Goal: Task Accomplishment & Management: Manage account settings

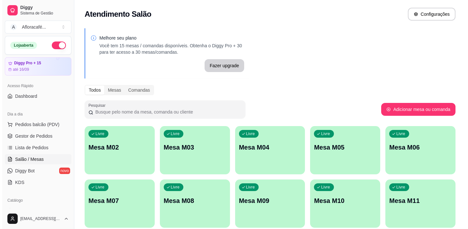
scroll to position [58, 0]
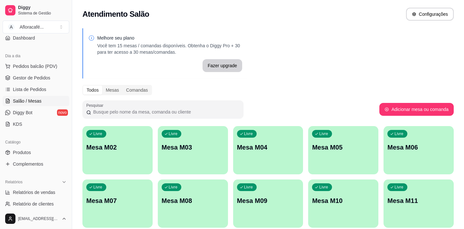
click at [138, 170] on div "button" at bounding box center [117, 171] width 70 height 8
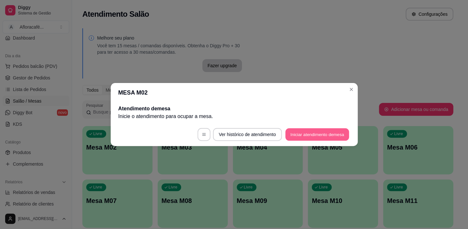
click at [314, 133] on button "Iniciar atendimento de mesa" at bounding box center [317, 134] width 64 height 13
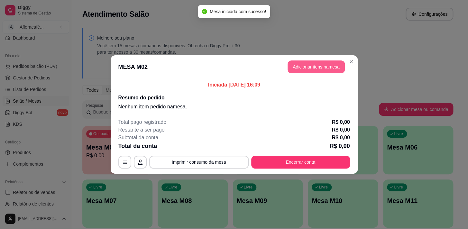
click at [315, 70] on button "Adicionar itens na mesa" at bounding box center [316, 66] width 57 height 13
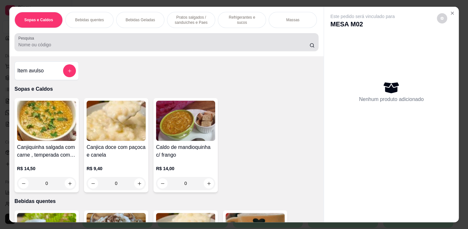
click at [255, 48] on input "Pesquisa" at bounding box center [163, 45] width 291 height 6
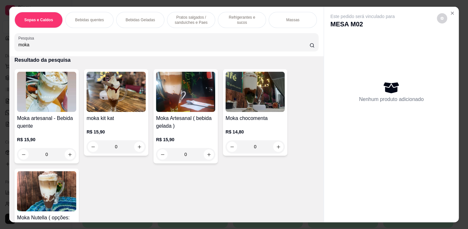
scroll to position [88, 0]
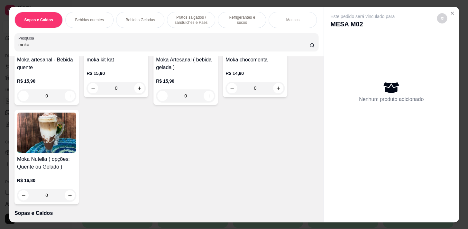
type input "moka"
click at [65, 200] on button "increase-product-quantity" at bounding box center [70, 196] width 10 height 10
type input "1"
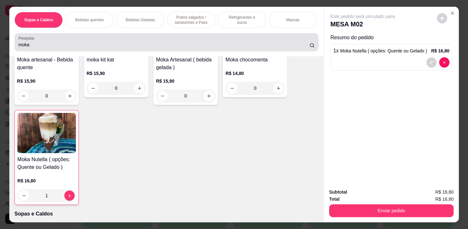
click at [72, 42] on div "moka" at bounding box center [166, 42] width 296 height 13
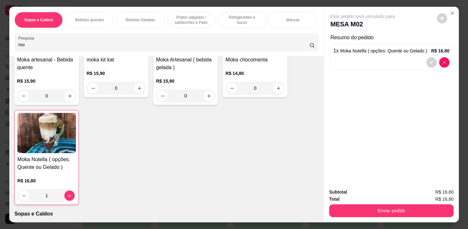
type input "m"
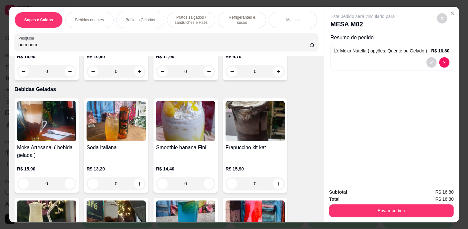
scroll to position [810, 0]
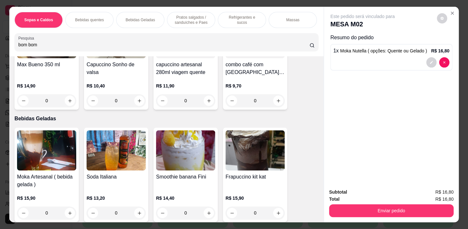
type input "bom bom"
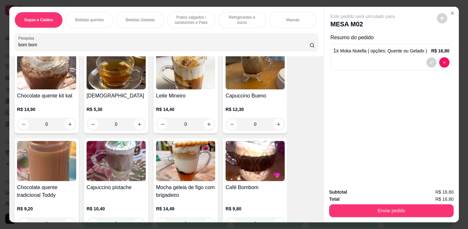
scroll to position [605, 0]
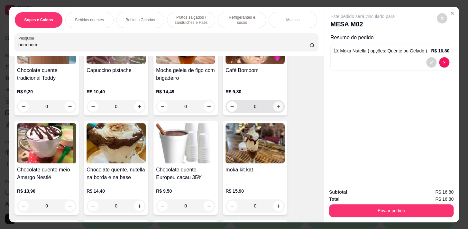
click at [277, 106] on icon "increase-product-quantity" at bounding box center [278, 106] width 5 height 5
type input "1"
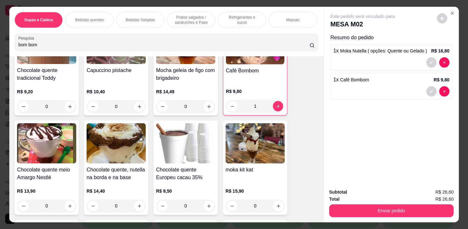
click at [200, 16] on p "Pratos salgados / sanduíches e Paes" at bounding box center [190, 20] width 37 height 10
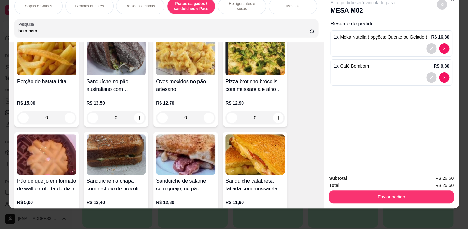
scroll to position [1971, 0]
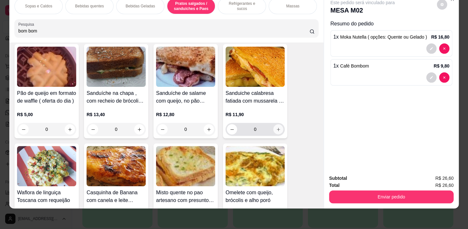
click at [276, 130] on icon "increase-product-quantity" at bounding box center [278, 129] width 5 height 5
type input "1"
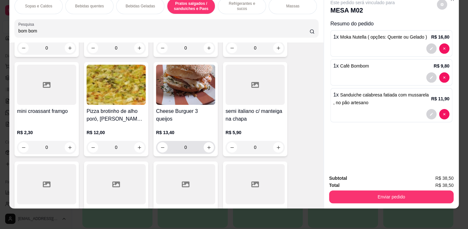
scroll to position [2264, 0]
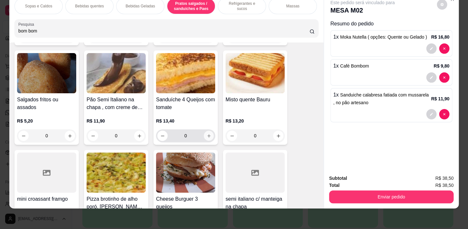
click at [209, 135] on icon "increase-product-quantity" at bounding box center [209, 136] width 5 height 5
type input "1"
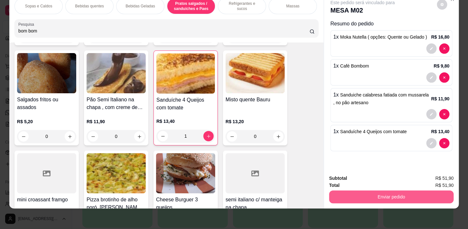
click at [398, 192] on button "Enviar pedido" at bounding box center [391, 197] width 125 height 13
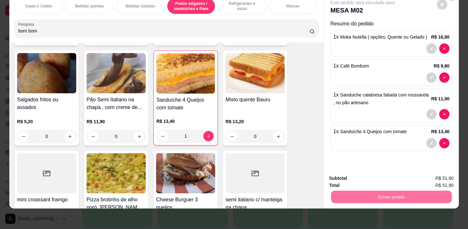
click at [367, 178] on button "Não registrar e enviar pedido" at bounding box center [370, 177] width 65 height 12
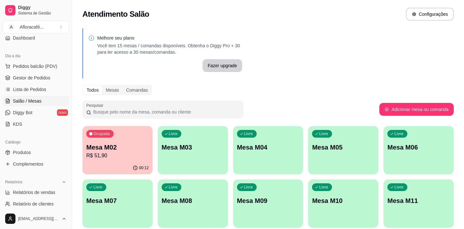
drag, startPoint x: 177, startPoint y: 126, endPoint x: 185, endPoint y: 126, distance: 8.7
click at [180, 128] on div "Melhore seu plano Você tem 15 mesas / comandas disponíveis. Obtenha o Diggy Pro…" at bounding box center [268, 156] width 392 height 265
click at [209, 143] on p "Mesa M03" at bounding box center [193, 147] width 60 height 9
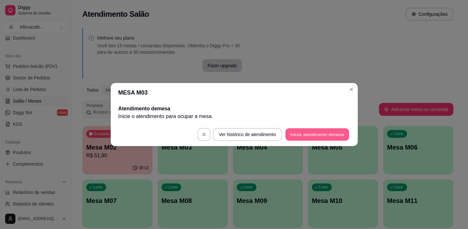
click at [331, 132] on button "Iniciar atendimento de mesa" at bounding box center [317, 134] width 64 height 13
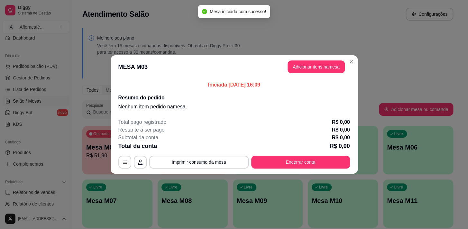
click at [322, 75] on header "MESA M03 Adicionar itens na mesa" at bounding box center [234, 66] width 247 height 23
click at [318, 70] on button "Adicionar itens na mesa" at bounding box center [316, 66] width 57 height 13
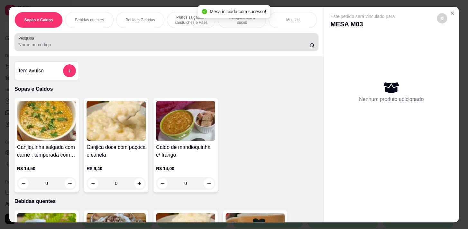
click at [163, 46] on input "Pesquisa" at bounding box center [163, 45] width 291 height 6
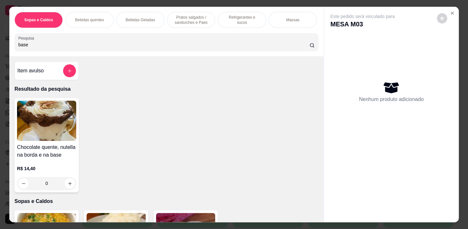
type input "base"
click at [69, 185] on div "0" at bounding box center [46, 183] width 59 height 13
click at [69, 187] on div "0" at bounding box center [46, 183] width 59 height 13
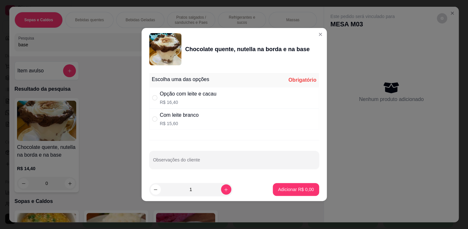
click at [225, 104] on div "Opção com leite e cacau R$ 16,40" at bounding box center [234, 97] width 170 height 21
radio input "true"
click at [282, 187] on p "Adicionar R$ 16,40" at bounding box center [294, 189] width 38 height 6
type input "1"
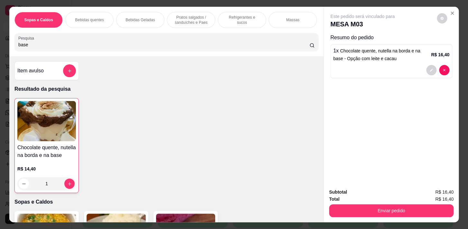
click at [195, 16] on p "Pratos salgados / sanduíches e Paes" at bounding box center [190, 20] width 37 height 10
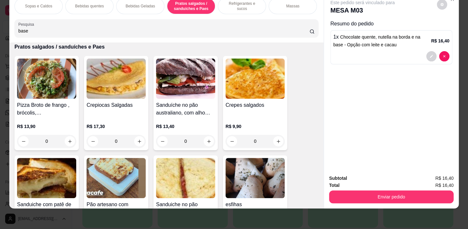
scroll to position [1795, 0]
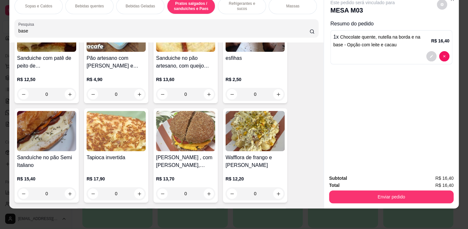
click at [278, 98] on div "0" at bounding box center [255, 94] width 59 height 13
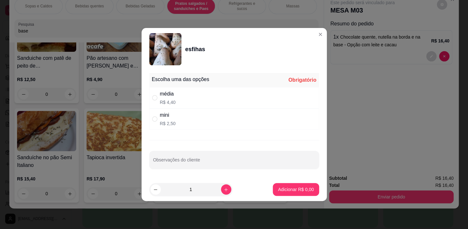
click at [271, 126] on div "mini R$ 2,50" at bounding box center [234, 118] width 170 height 21
radio input "true"
click at [266, 106] on div "média R$ 4,40" at bounding box center [234, 97] width 170 height 21
radio input "true"
radio input "false"
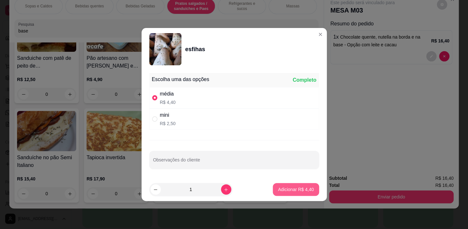
click at [290, 187] on p "Adicionar R$ 4,40" at bounding box center [296, 189] width 36 height 6
type input "1"
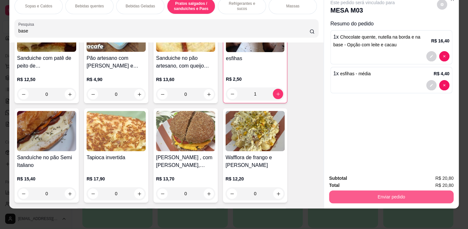
click at [340, 198] on button "Enviar pedido" at bounding box center [391, 197] width 125 height 13
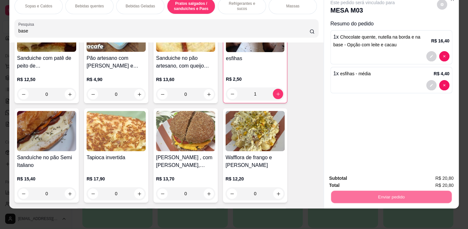
click at [364, 173] on button "Não registrar e enviar pedido" at bounding box center [370, 177] width 67 height 12
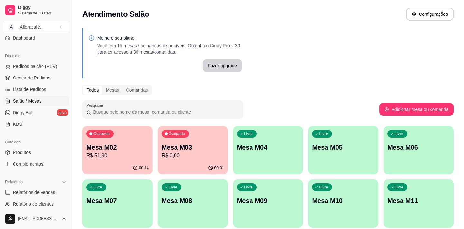
click at [164, 153] on p "R$ 0,00" at bounding box center [193, 156] width 62 height 8
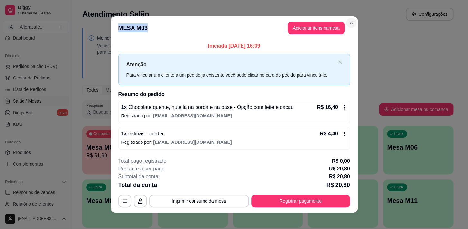
drag, startPoint x: 354, startPoint y: 20, endPoint x: 351, endPoint y: 21, distance: 3.4
click at [353, 21] on section "**********" at bounding box center [234, 114] width 247 height 196
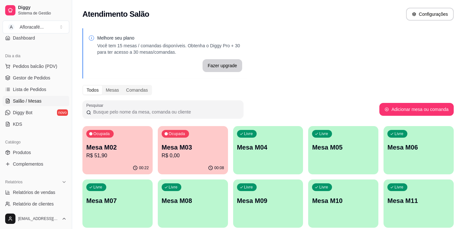
click at [115, 167] on div "00:22" at bounding box center [117, 168] width 70 height 13
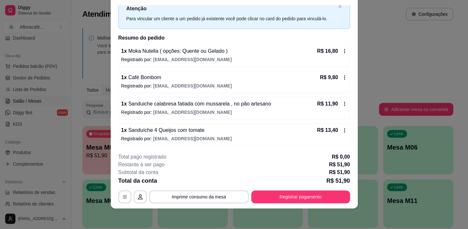
scroll to position [0, 0]
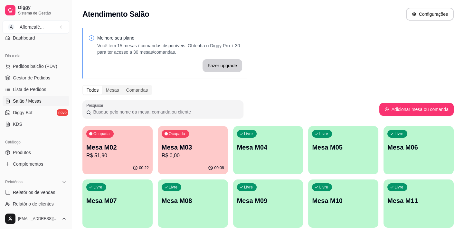
click at [107, 136] on p "Ocupada" at bounding box center [101, 133] width 16 height 5
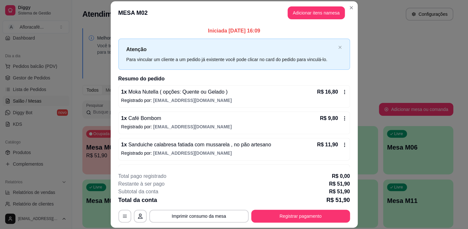
scroll to position [22, 0]
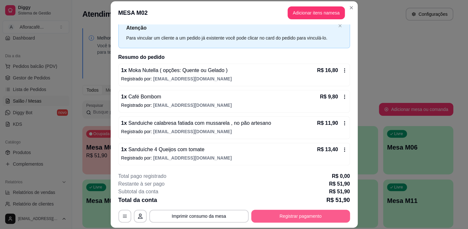
click at [278, 221] on button "Registrar pagamento" at bounding box center [300, 216] width 99 height 13
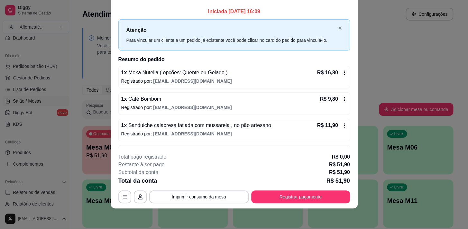
scroll to position [0, 0]
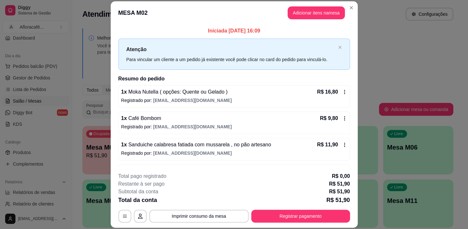
click at [330, 13] on button "Adicionar itens na mesa" at bounding box center [316, 12] width 57 height 13
click at [193, 51] on div "Pesquisa" at bounding box center [166, 42] width 304 height 18
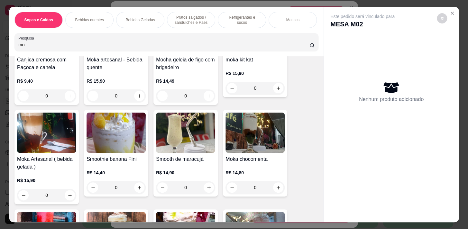
scroll to position [175, 0]
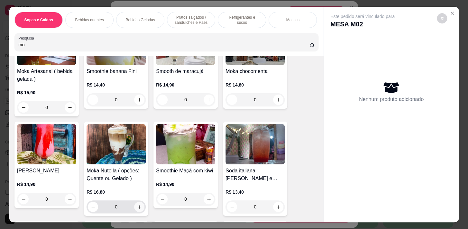
type input "mo"
click at [137, 208] on icon "increase-product-quantity" at bounding box center [139, 207] width 5 height 5
type input "1"
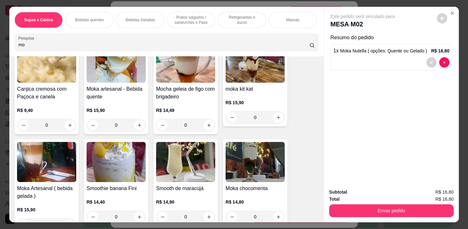
scroll to position [0, 0]
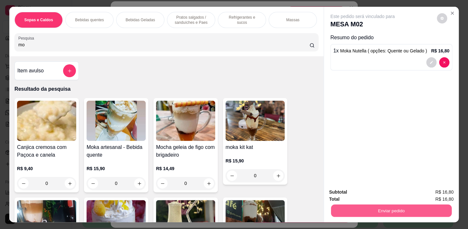
click at [348, 212] on button "Enviar pedido" at bounding box center [391, 210] width 121 height 13
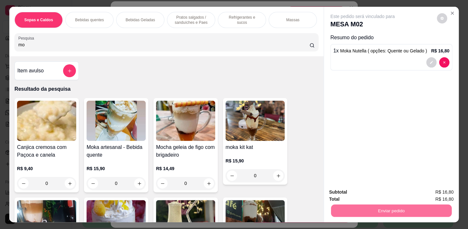
click at [355, 198] on button "Não registrar e enviar pedido" at bounding box center [370, 193] width 65 height 12
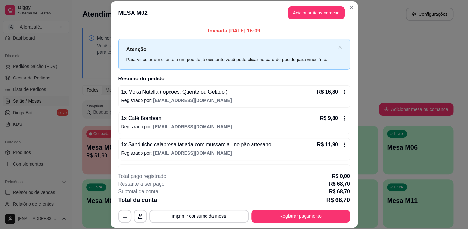
scroll to position [48, 0]
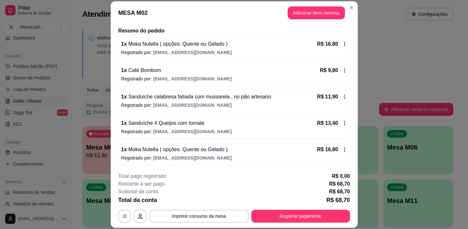
click at [351, 13] on header "MESA M02 Adicionar itens na mesa" at bounding box center [234, 12] width 247 height 23
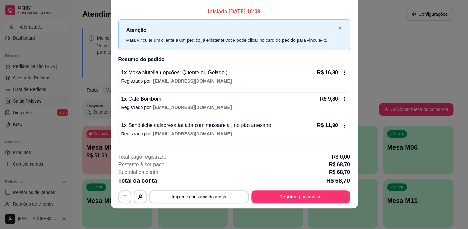
scroll to position [0, 0]
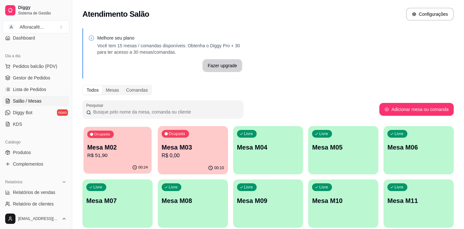
click at [139, 163] on div "00:24" at bounding box center [117, 168] width 68 height 12
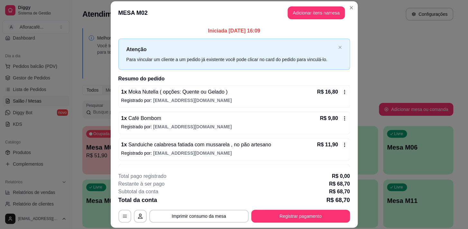
scroll to position [48, 0]
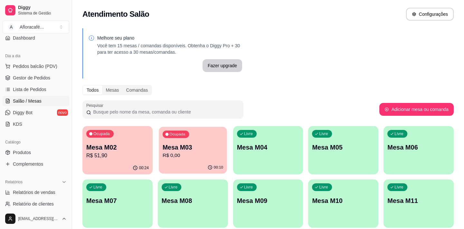
click at [193, 152] on p "R$ 0,00" at bounding box center [193, 155] width 60 height 7
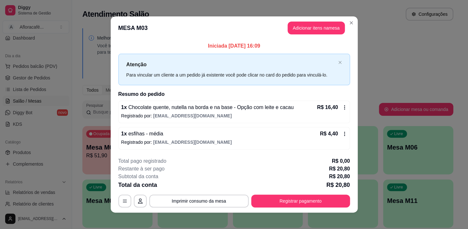
scroll to position [4, 0]
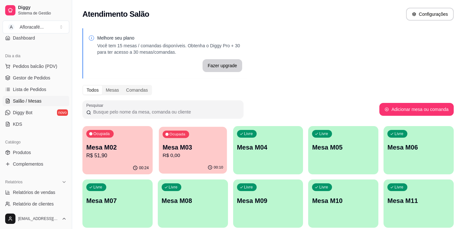
click at [208, 165] on div "00:10" at bounding box center [193, 168] width 68 height 12
click at [246, 161] on div "Livre Mesa M04" at bounding box center [268, 146] width 68 height 39
click at [166, 159] on p "R$ 0,00" at bounding box center [193, 156] width 62 height 8
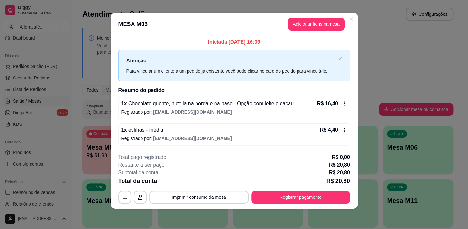
scroll to position [0, 0]
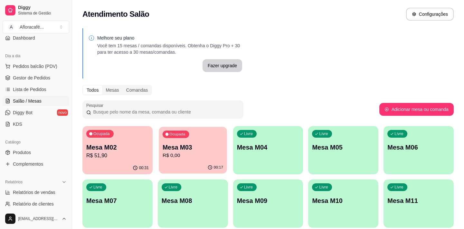
click at [168, 147] on p "Mesa M03" at bounding box center [193, 147] width 60 height 9
click at [298, 139] on div "Livre Mesa M04" at bounding box center [268, 146] width 70 height 41
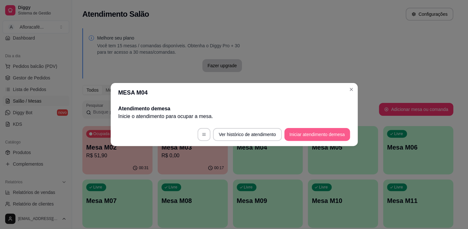
click at [317, 131] on button "Iniciar atendimento de mesa" at bounding box center [317, 134] width 66 height 13
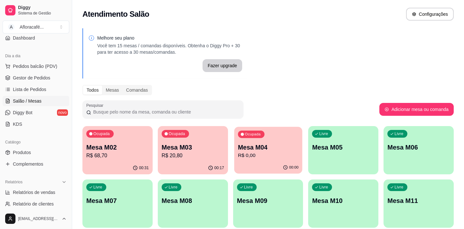
click at [254, 169] on div "00:00" at bounding box center [268, 168] width 68 height 12
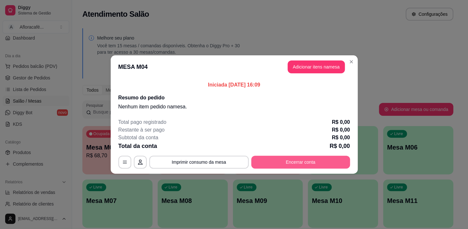
click at [326, 153] on div "Total pago registrado R$ 0,00 Restante à ser pago R$ 0,00 Subtotal da conta R$ …" at bounding box center [234, 143] width 232 height 50
click at [327, 163] on button "Encerrar conta" at bounding box center [301, 162] width 96 height 13
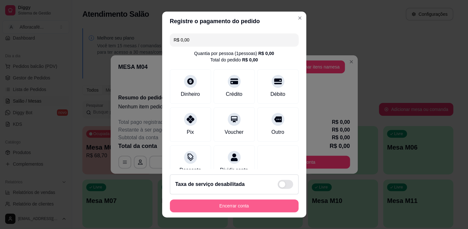
click at [275, 208] on button "Encerrar conta" at bounding box center [234, 206] width 129 height 13
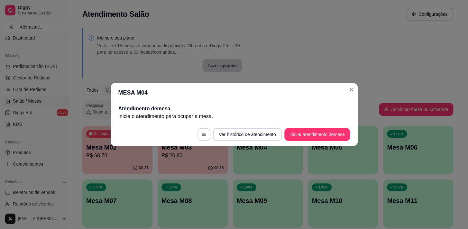
click at [350, 97] on header "MESA M04" at bounding box center [234, 92] width 247 height 19
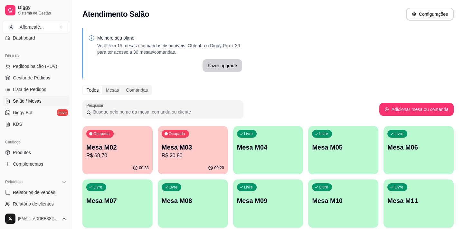
click at [204, 157] on p "R$ 20,80" at bounding box center [193, 156] width 62 height 8
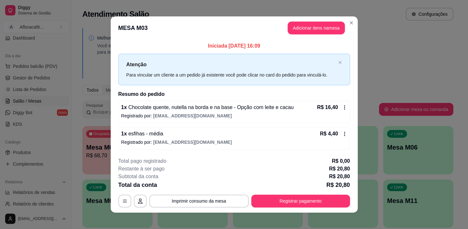
scroll to position [4, 0]
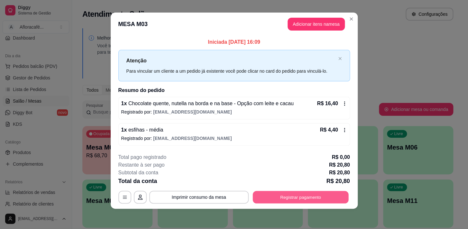
click at [314, 200] on button "Registrar pagamento" at bounding box center [301, 197] width 96 height 13
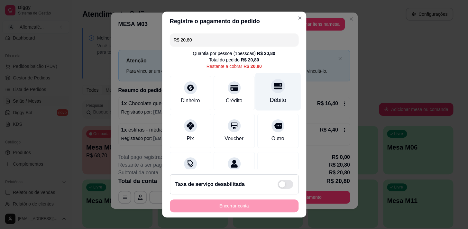
click at [263, 93] on div "Débito" at bounding box center [277, 92] width 45 height 38
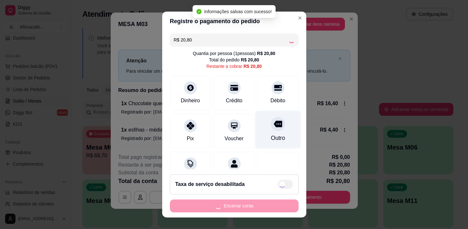
type input "R$ 0,00"
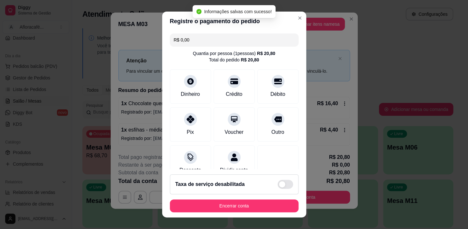
scroll to position [9, 0]
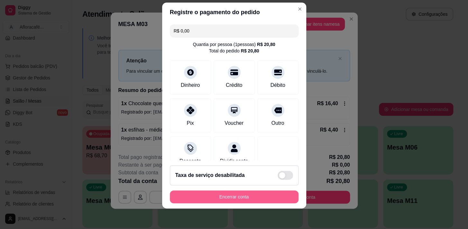
click at [238, 197] on button "Encerrar conta" at bounding box center [234, 197] width 129 height 13
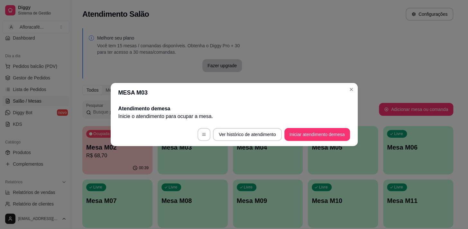
scroll to position [0, 0]
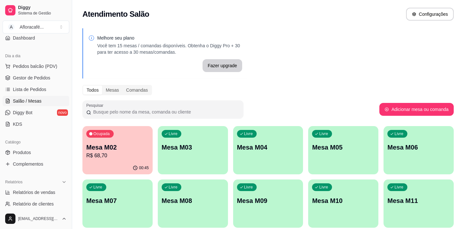
click at [141, 144] on p "Mesa M02" at bounding box center [117, 147] width 62 height 9
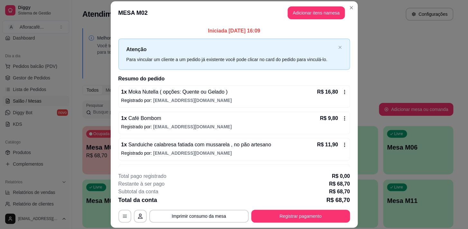
drag, startPoint x: 329, startPoint y: 20, endPoint x: 328, endPoint y: 14, distance: 6.2
click at [329, 18] on header "MESA M02 Adicionar itens na mesa" at bounding box center [234, 12] width 247 height 23
click at [328, 15] on button "Adicionar itens na mesa" at bounding box center [316, 12] width 55 height 13
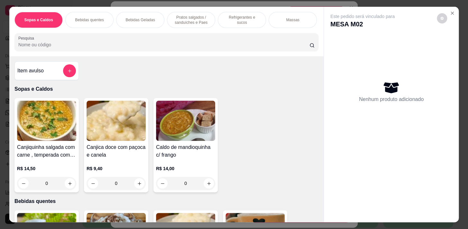
scroll to position [58, 0]
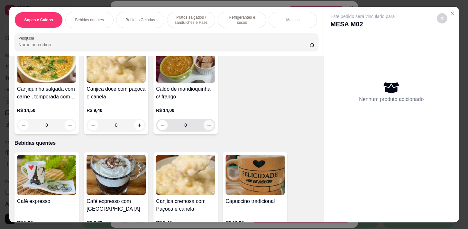
click at [210, 124] on button "increase-product-quantity" at bounding box center [209, 125] width 10 height 10
type input "1"
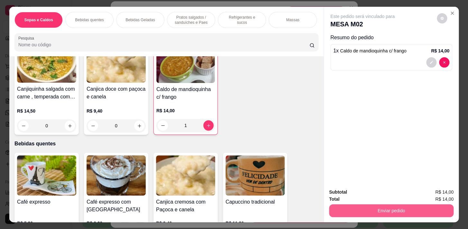
click at [418, 214] on button "Enviar pedido" at bounding box center [391, 210] width 125 height 13
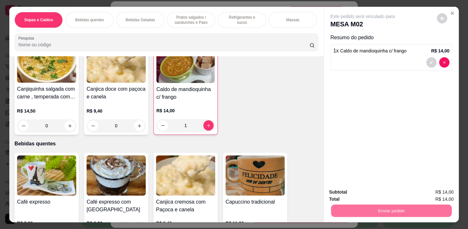
click at [374, 192] on button "Não registrar e enviar pedido" at bounding box center [370, 193] width 67 height 12
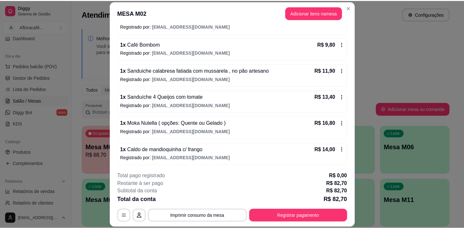
scroll to position [0, 0]
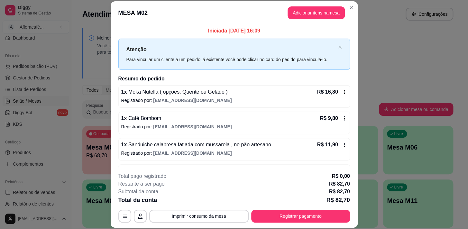
drag, startPoint x: 330, startPoint y: 223, endPoint x: 328, endPoint y: 215, distance: 8.1
click at [330, 223] on footer "**********" at bounding box center [234, 197] width 247 height 60
click at [307, 215] on button "Registrar pagamento" at bounding box center [301, 216] width 96 height 13
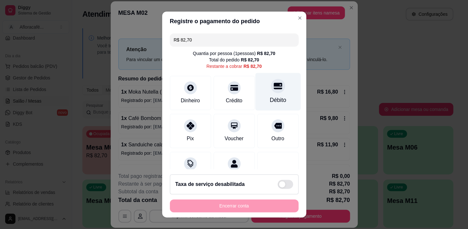
click at [274, 87] on icon at bounding box center [278, 86] width 8 height 6
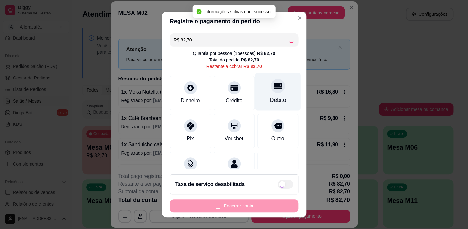
type input "R$ 0,00"
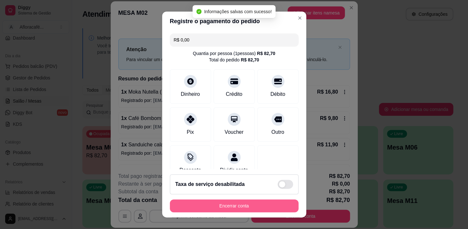
click at [251, 206] on button "Encerrar conta" at bounding box center [234, 206] width 129 height 13
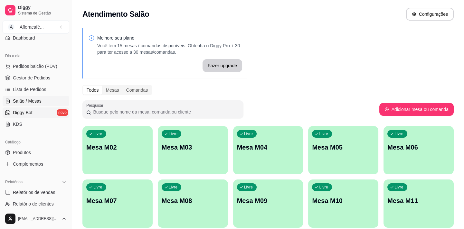
scroll to position [88, 0]
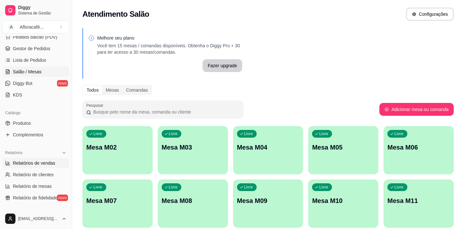
click at [50, 164] on span "Relatórios de vendas" at bounding box center [34, 163] width 42 height 6
select select "ALL"
select select "0"
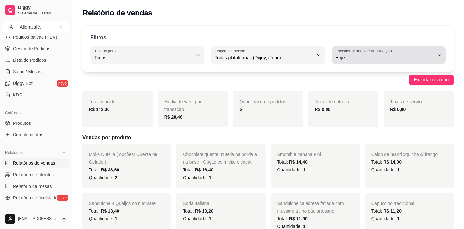
click at [424, 52] on div "Hoje" at bounding box center [384, 55] width 98 height 13
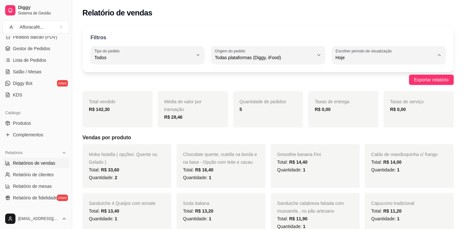
click at [371, 82] on span "Ontem" at bounding box center [385, 83] width 93 height 6
type input "1"
select select "1"
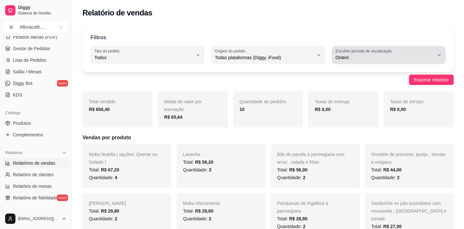
click at [398, 55] on span "Ontem" at bounding box center [384, 57] width 98 height 6
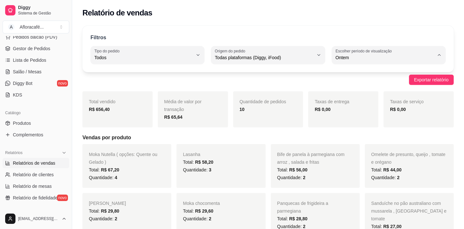
click at [368, 73] on span "Hoje" at bounding box center [385, 73] width 93 height 6
type input "0"
select select "0"
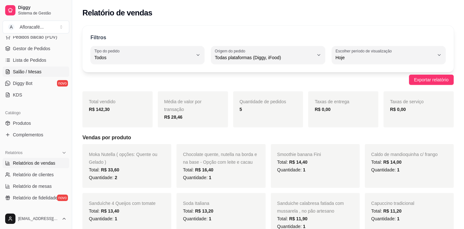
click at [33, 74] on link "Salão / Mesas" at bounding box center [36, 72] width 67 height 10
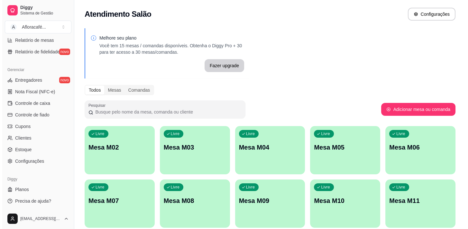
scroll to position [78, 0]
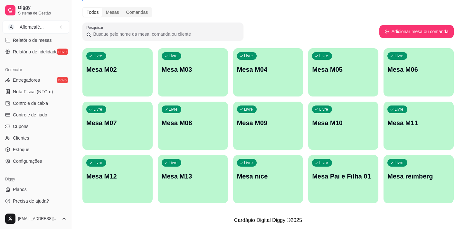
click at [111, 52] on div "Livre Mesa M02" at bounding box center [117, 68] width 70 height 41
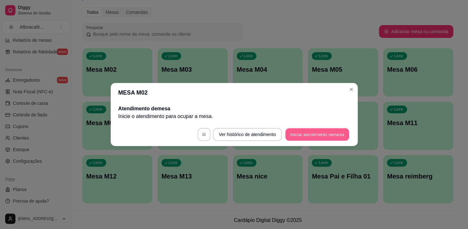
click at [335, 139] on button "Iniciar atendimento de mesa" at bounding box center [317, 134] width 64 height 13
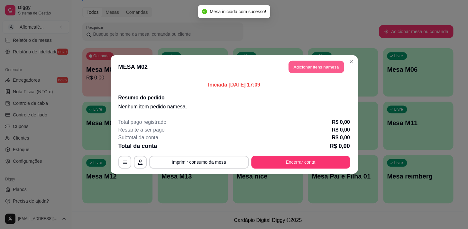
click at [312, 64] on button "Adicionar itens na mesa" at bounding box center [316, 67] width 55 height 13
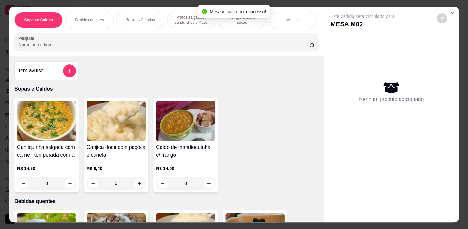
scroll to position [117, 0]
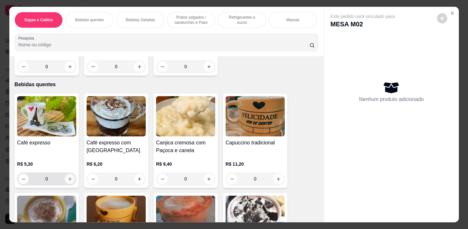
click at [68, 181] on icon "increase-product-quantity" at bounding box center [70, 179] width 5 height 5
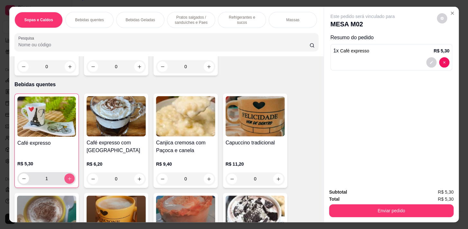
type input "1"
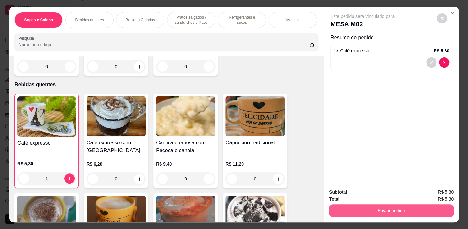
click at [340, 209] on button "Enviar pedido" at bounding box center [391, 210] width 125 height 13
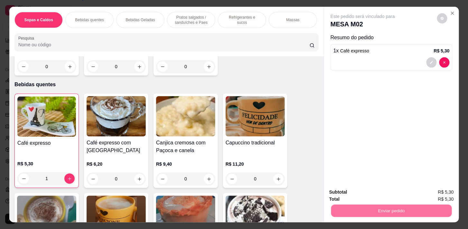
click at [346, 193] on button "Não registrar e enviar pedido" at bounding box center [370, 193] width 67 height 12
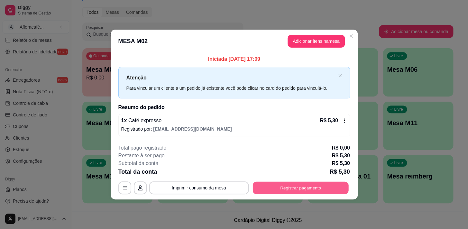
click at [317, 184] on button "Registrar pagamento" at bounding box center [301, 187] width 96 height 13
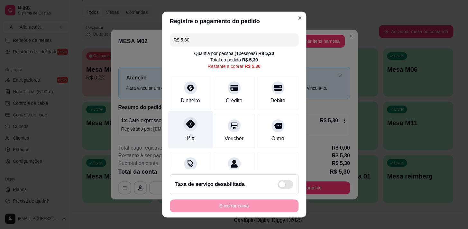
click at [183, 129] on div at bounding box center [190, 124] width 14 height 14
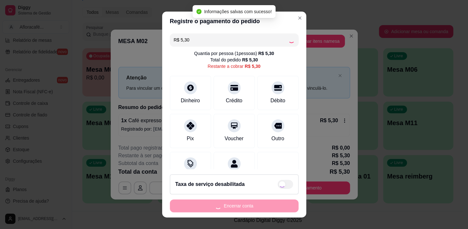
type input "R$ 0,00"
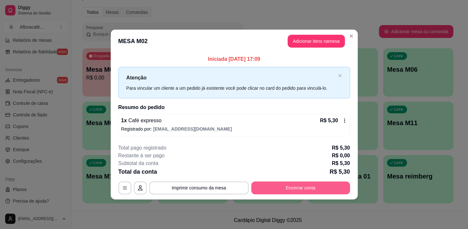
click at [313, 191] on button "Encerrar conta" at bounding box center [300, 187] width 99 height 13
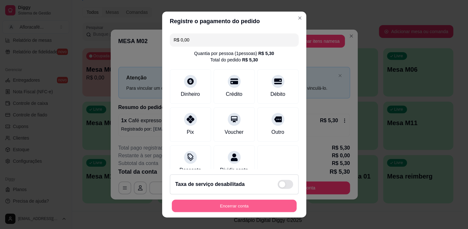
click at [233, 203] on button "Encerrar conta" at bounding box center [234, 206] width 125 height 13
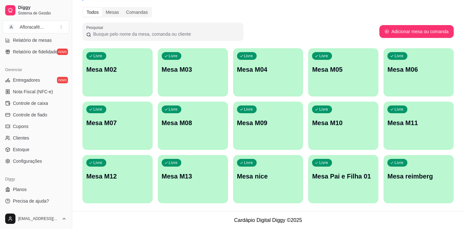
click at [111, 69] on p "Mesa M02" at bounding box center [117, 69] width 62 height 9
click at [228, 85] on div "Livre Mesa M02 Livre Mesa M03 Livre Mesa M04 Livre Mesa M05 Livre Mesa M06 Livr…" at bounding box center [267, 125] width 371 height 155
click at [191, 79] on div "Livre Mesa M03" at bounding box center [193, 68] width 70 height 41
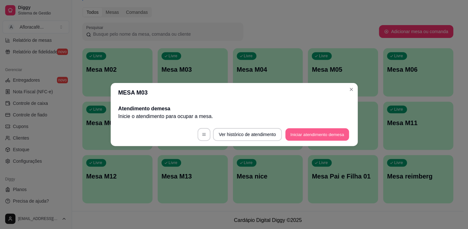
click at [341, 130] on button "Iniciar atendimento de mesa" at bounding box center [317, 134] width 64 height 13
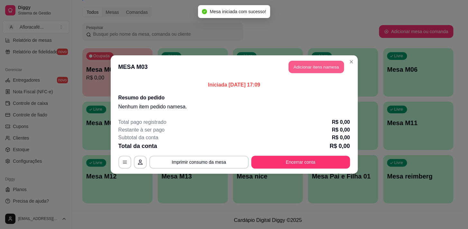
click at [331, 63] on button "Adicionar itens na mesa" at bounding box center [316, 67] width 55 height 13
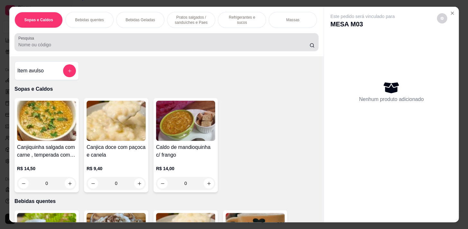
click at [97, 42] on div at bounding box center [166, 42] width 296 height 13
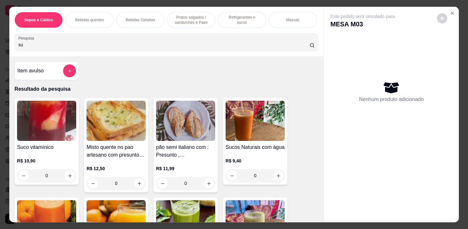
scroll to position [58, 0]
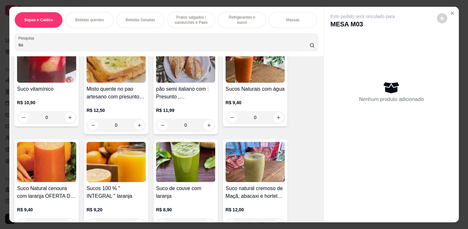
type input "su"
click at [276, 122] on div "0" at bounding box center [255, 117] width 59 height 13
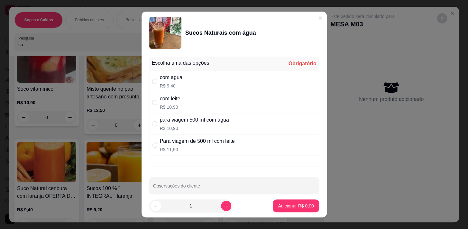
click at [180, 80] on div "com agua" at bounding box center [171, 78] width 23 height 8
click at [181, 103] on div "com leite R$ 10,90" at bounding box center [234, 102] width 170 height 21
radio input "false"
radio input "true"
click at [276, 209] on p "Adicionar R$ 10,90" at bounding box center [294, 206] width 37 height 6
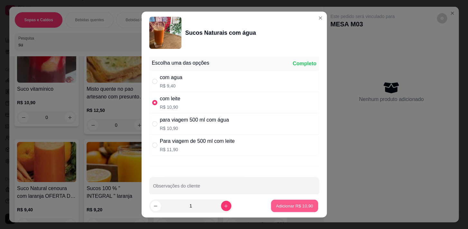
type input "1"
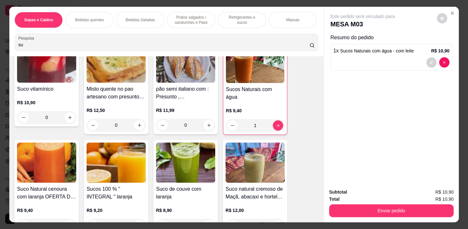
click at [209, 19] on div "Pratos salgados / sanduíches e Paes" at bounding box center [191, 20] width 48 height 16
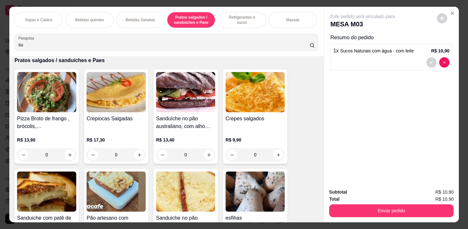
scroll to position [16, 0]
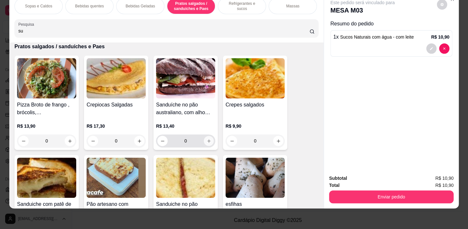
click at [209, 140] on button "increase-product-quantity" at bounding box center [209, 141] width 10 height 10
type input "1"
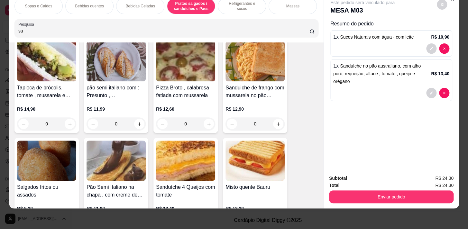
scroll to position [2789, 0]
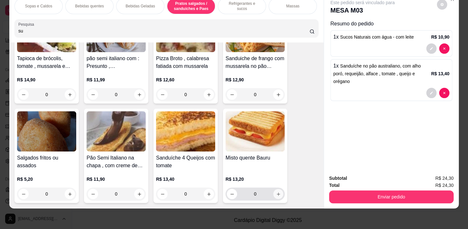
click at [276, 193] on icon "increase-product-quantity" at bounding box center [278, 194] width 5 height 5
type input "1"
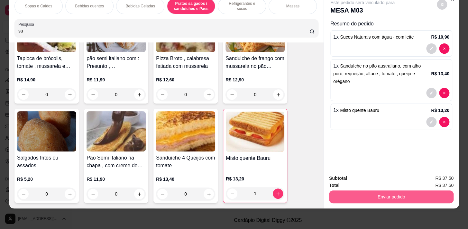
click at [340, 192] on button "Enviar pedido" at bounding box center [391, 197] width 125 height 13
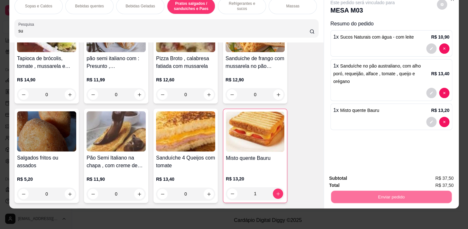
click at [344, 179] on button "Não registrar e enviar pedido" at bounding box center [370, 177] width 67 height 12
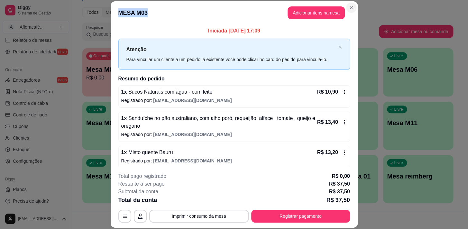
drag, startPoint x: 354, startPoint y: 6, endPoint x: 350, endPoint y: 8, distance: 3.9
click at [351, 7] on section "**********" at bounding box center [234, 114] width 247 height 227
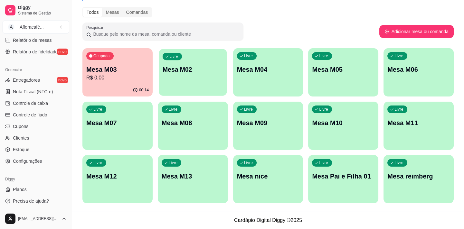
click at [209, 80] on div "Livre Mesa M02" at bounding box center [193, 68] width 68 height 39
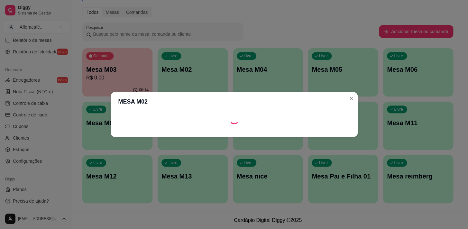
click at [314, 133] on footer at bounding box center [234, 132] width 247 height 10
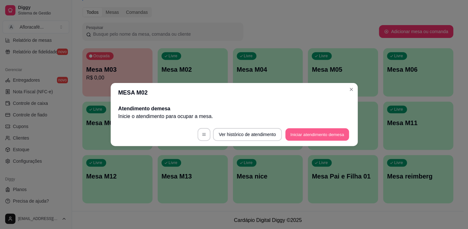
click at [315, 131] on button "Iniciar atendimento de mesa" at bounding box center [317, 134] width 64 height 13
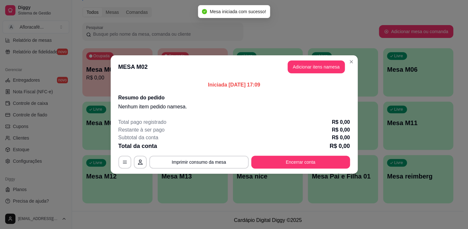
click at [327, 73] on header "MESA M02 Adicionar itens na mesa" at bounding box center [234, 66] width 247 height 23
click at [327, 70] on button "Adicionar itens na mesa" at bounding box center [316, 66] width 57 height 13
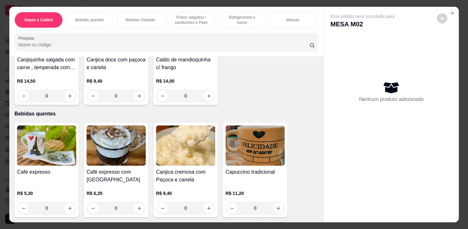
scroll to position [146, 0]
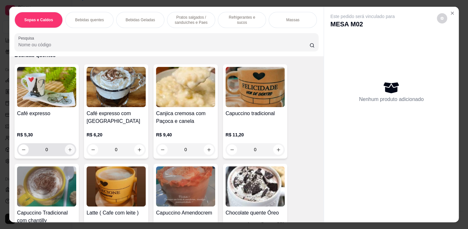
click at [71, 152] on button "increase-product-quantity" at bounding box center [70, 150] width 10 height 10
type input "1"
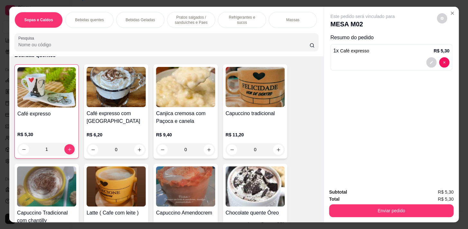
click at [210, 15] on div "Pratos salgados / sanduíches e Paes" at bounding box center [191, 20] width 48 height 16
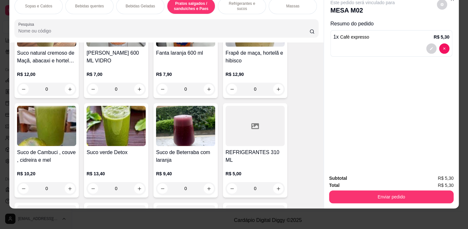
scroll to position [2677, 0]
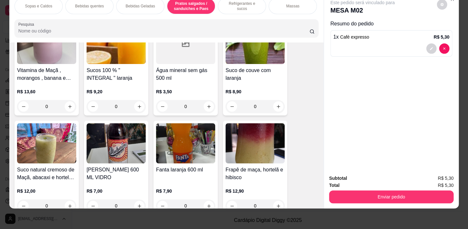
click at [136, 4] on p "Bebidas Geladas" at bounding box center [140, 6] width 29 height 5
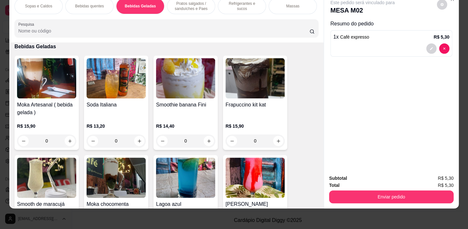
click at [193, 6] on p "Pratos salgados / sanduíches e Paes" at bounding box center [190, 6] width 37 height 10
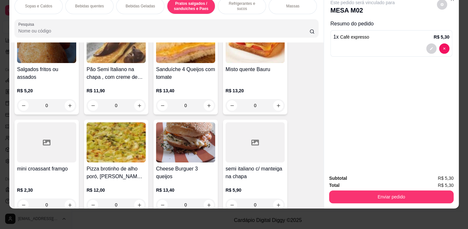
scroll to position [2238, 0]
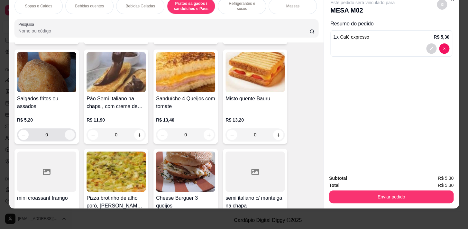
click at [68, 137] on icon "increase-product-quantity" at bounding box center [70, 135] width 5 height 5
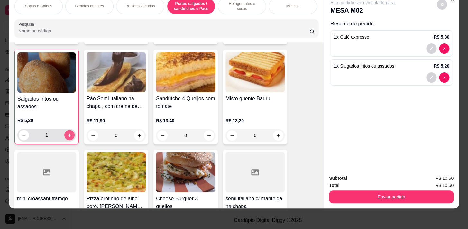
click at [67, 137] on icon "increase-product-quantity" at bounding box center [69, 135] width 5 height 5
type input "2"
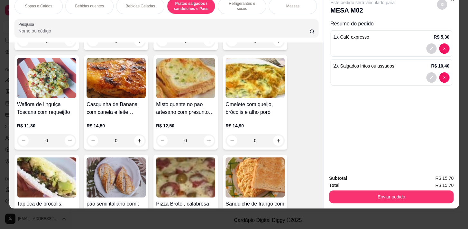
scroll to position [0, 266]
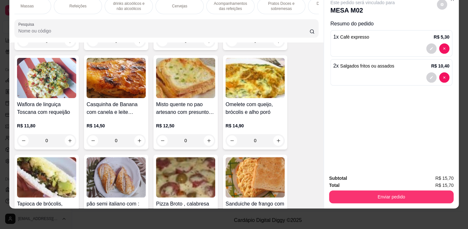
click at [236, 4] on p "Acompanhamentos das refeições" at bounding box center [230, 6] width 37 height 10
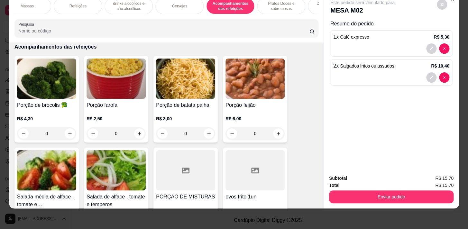
click at [275, 3] on p "Pratos Doces e sobremesas" at bounding box center [281, 6] width 37 height 10
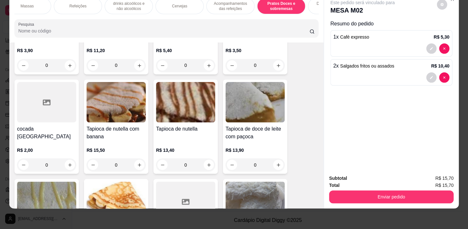
scroll to position [4467, 0]
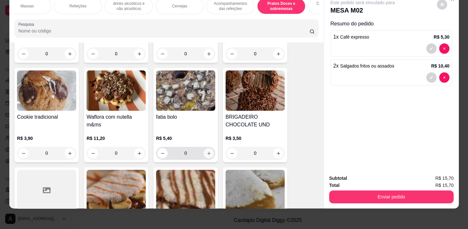
click at [208, 151] on icon "increase-product-quantity" at bounding box center [209, 153] width 5 height 5
type input "1"
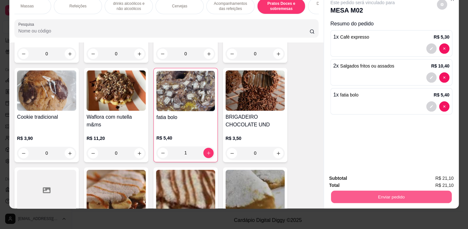
click at [419, 193] on button "Enviar pedido" at bounding box center [391, 197] width 121 height 13
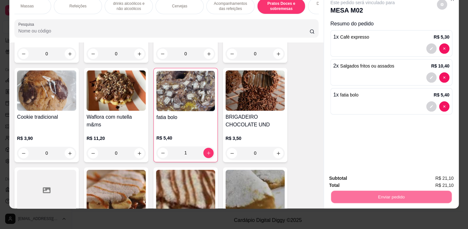
click at [376, 173] on button "Não registrar e enviar pedido" at bounding box center [370, 177] width 67 height 12
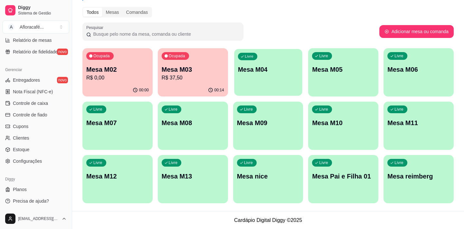
click at [274, 70] on p "Mesa M04" at bounding box center [268, 69] width 60 height 9
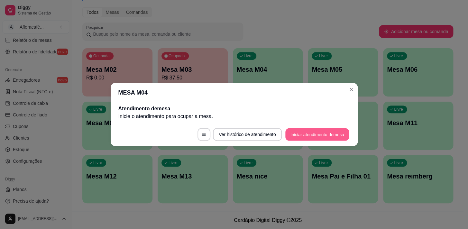
click at [341, 132] on button "Iniciar atendimento de mesa" at bounding box center [317, 134] width 64 height 13
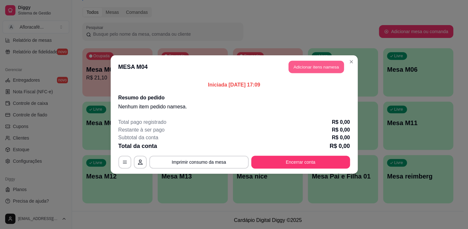
click at [331, 68] on button "Adicionar itens na mesa" at bounding box center [316, 67] width 55 height 13
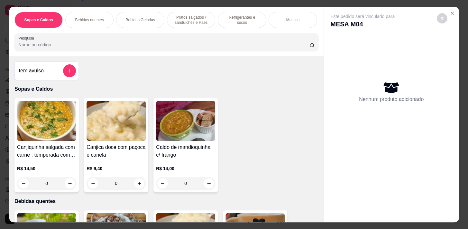
click at [115, 56] on div "Sopas e Caldos Bebidas quentes Bebidas Geladas Pratos salgados / sanduíches e P…" at bounding box center [166, 32] width 314 height 50
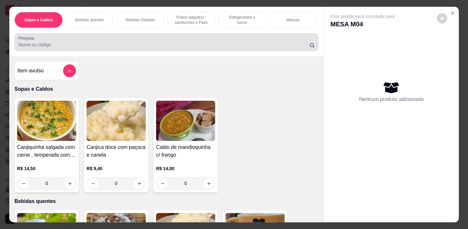
click at [124, 39] on div at bounding box center [166, 42] width 296 height 13
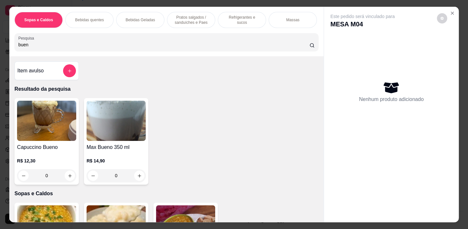
type input "buen"
click at [68, 178] on icon "increase-product-quantity" at bounding box center [70, 175] width 5 height 5
type input "1"
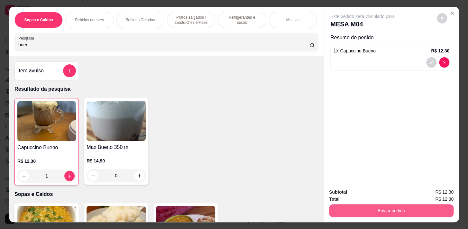
click at [396, 211] on button "Enviar pedido" at bounding box center [391, 210] width 125 height 13
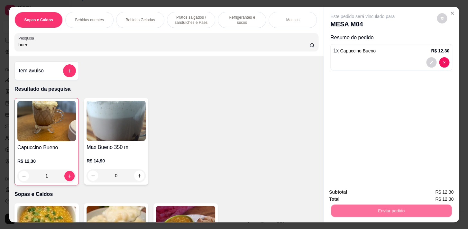
click at [378, 193] on button "Não registrar e enviar pedido" at bounding box center [370, 193] width 65 height 12
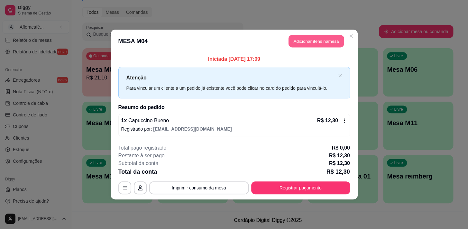
click at [330, 41] on button "Adicionar itens na mesa" at bounding box center [316, 41] width 55 height 13
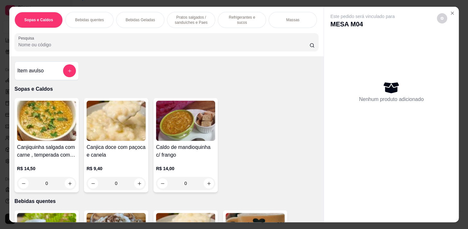
click at [123, 46] on input "Pesquisa" at bounding box center [163, 45] width 291 height 6
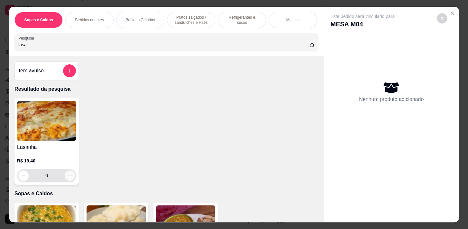
type input "lasa"
click at [65, 180] on button "increase-product-quantity" at bounding box center [70, 176] width 10 height 10
type input "1"
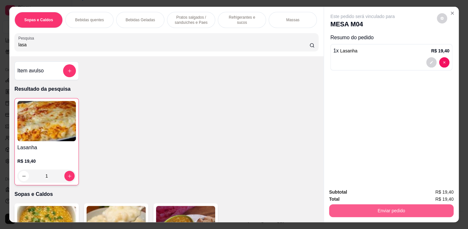
click at [400, 210] on button "Enviar pedido" at bounding box center [391, 210] width 125 height 13
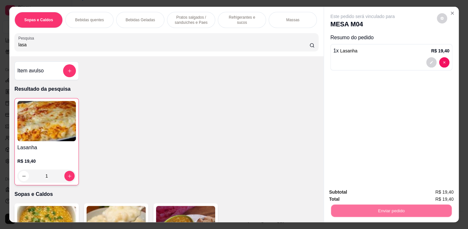
click at [387, 190] on button "Não registrar e enviar pedido" at bounding box center [370, 193] width 65 height 12
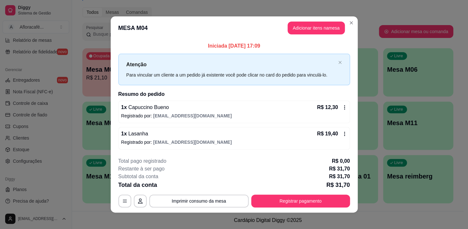
click at [354, 27] on header "MESA M04 Adicionar itens na mesa" at bounding box center [234, 27] width 247 height 23
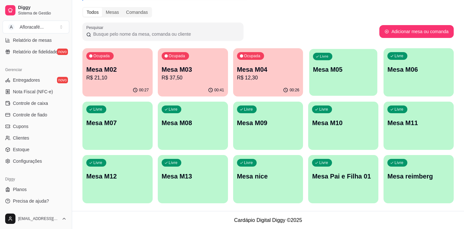
click at [334, 85] on div "Livre Mesa M05" at bounding box center [343, 68] width 68 height 39
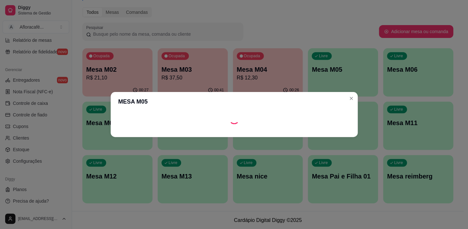
click at [316, 127] on footer at bounding box center [234, 132] width 247 height 10
click at [321, 137] on footer at bounding box center [234, 132] width 247 height 10
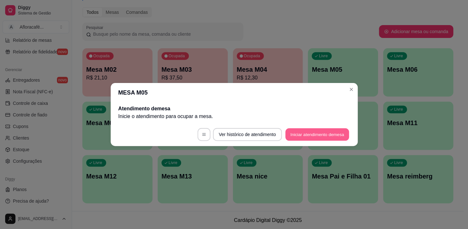
click at [325, 133] on button "Iniciar atendimento de mesa" at bounding box center [317, 134] width 64 height 13
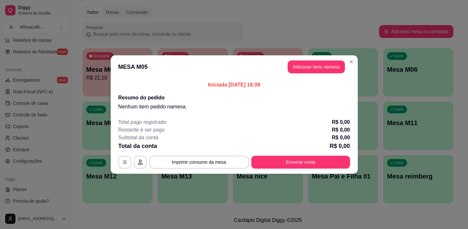
click at [322, 62] on button "Adicionar itens na mesa" at bounding box center [316, 66] width 57 height 13
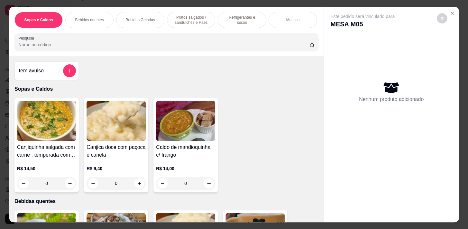
scroll to position [29, 0]
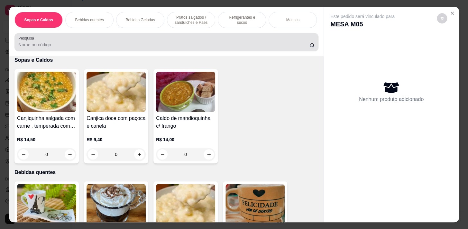
click at [177, 39] on div at bounding box center [166, 42] width 296 height 13
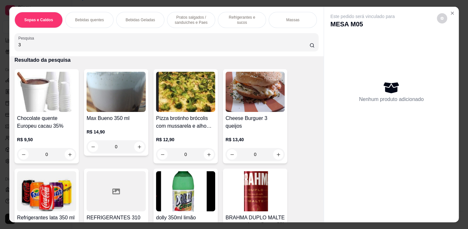
scroll to position [332, 0]
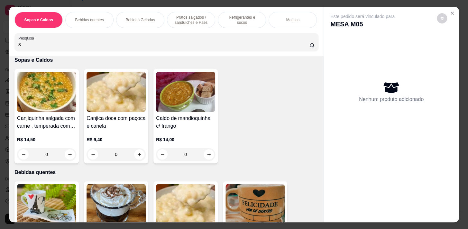
type input "3"
click at [199, 17] on p "Pratos salgados / sanduíches e Paes" at bounding box center [190, 20] width 37 height 10
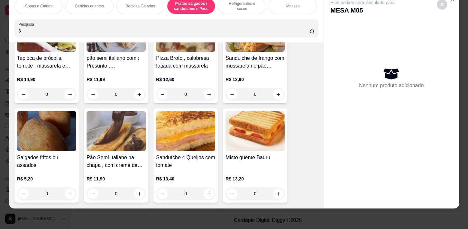
scroll to position [2621, 0]
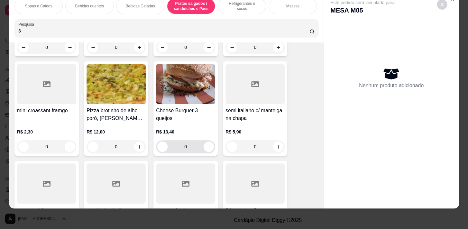
drag, startPoint x: 212, startPoint y: 149, endPoint x: 208, endPoint y: 147, distance: 4.5
click at [211, 150] on div "0" at bounding box center [185, 146] width 57 height 13
click at [206, 149] on button "increase-product-quantity" at bounding box center [209, 147] width 10 height 10
type input "1"
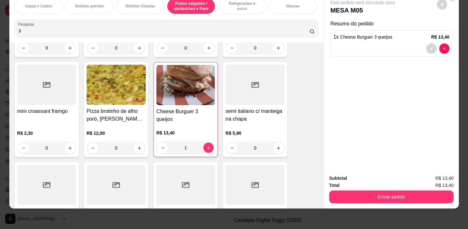
click at [226, 4] on p "Refrigerantes e sucos" at bounding box center [241, 6] width 37 height 10
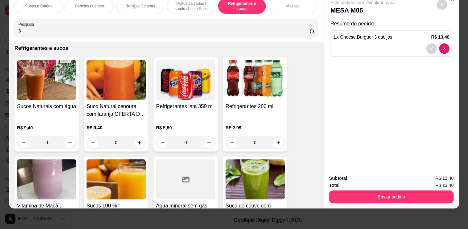
click at [132, 4] on p "Bebidas Geladas" at bounding box center [140, 6] width 29 height 5
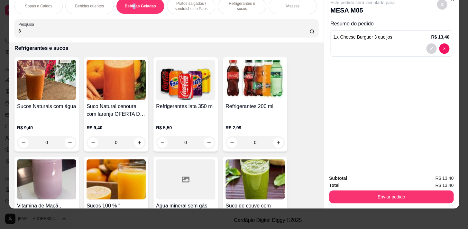
scroll to position [1146, 0]
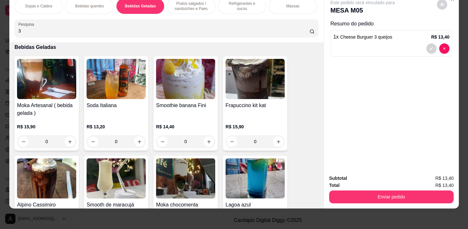
click at [200, 6] on p "Pratos salgados / sanduíches e Paes" at bounding box center [190, 6] width 37 height 10
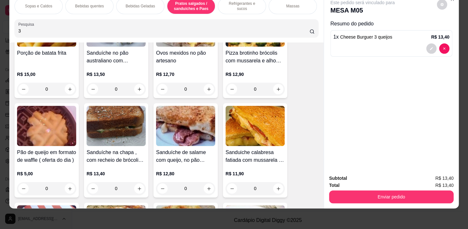
scroll to position [2095, 0]
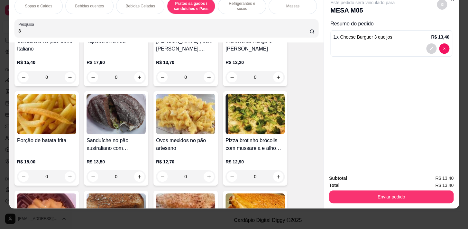
click at [68, 178] on div "0" at bounding box center [46, 176] width 59 height 13
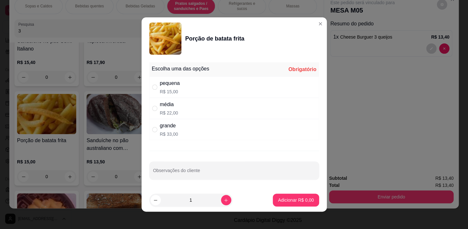
click at [223, 98] on div "Escolha uma das opções Obrigatório pequena R$ 15,00 média R$ 22,00 grande R$ 33…" at bounding box center [234, 101] width 170 height 78
click at [270, 119] on div "grande R$ 33,00" at bounding box center [234, 129] width 170 height 21
radio input "true"
click at [227, 108] on div "média R$ 22,00" at bounding box center [234, 108] width 170 height 21
radio input "true"
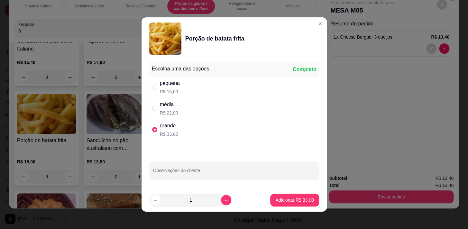
radio input "false"
click at [293, 200] on p "Adicionar R$ 22,00" at bounding box center [294, 200] width 37 height 6
type input "1"
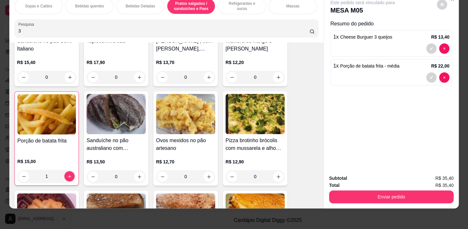
click at [84, 7] on div "Bebidas quentes" at bounding box center [89, 6] width 48 height 16
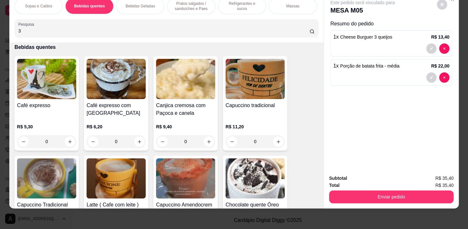
click at [125, 7] on div "Bebidas Geladas" at bounding box center [140, 6] width 48 height 16
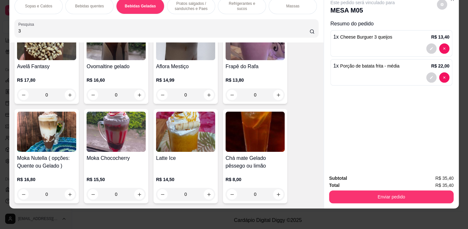
scroll to position [1555, 0]
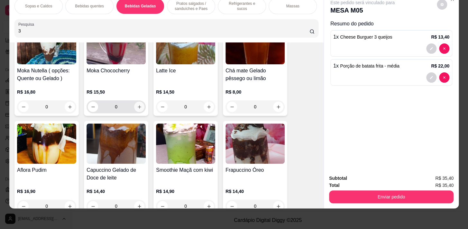
click at [137, 105] on icon "increase-product-quantity" at bounding box center [139, 107] width 5 height 5
type input "1"
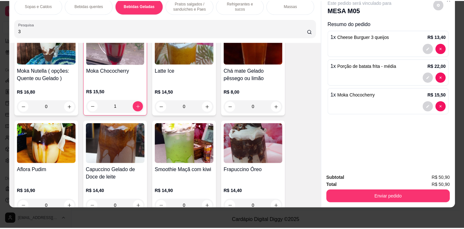
scroll to position [1467, 0]
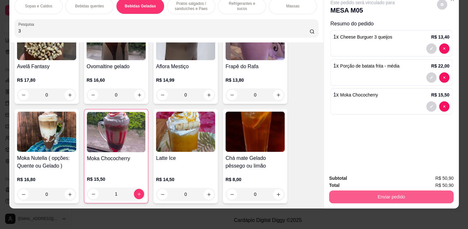
click at [410, 196] on button "Enviar pedido" at bounding box center [391, 197] width 125 height 13
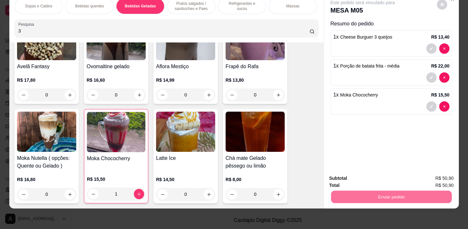
click at [395, 178] on button "Não registrar e enviar pedido" at bounding box center [370, 177] width 67 height 12
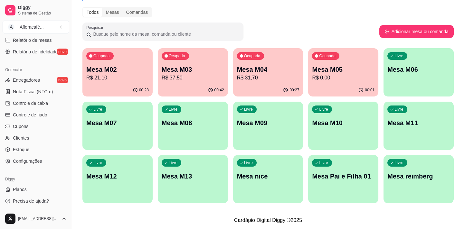
scroll to position [146, 0]
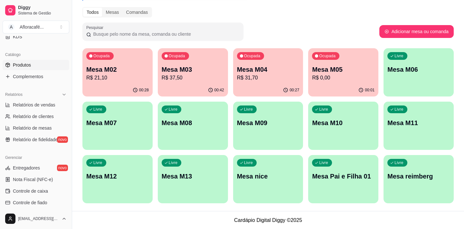
click at [40, 67] on link "Produtos" at bounding box center [36, 65] width 67 height 10
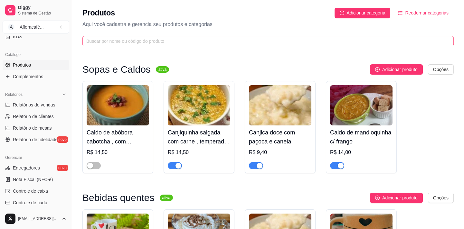
click at [155, 45] on span at bounding box center [267, 41] width 371 height 10
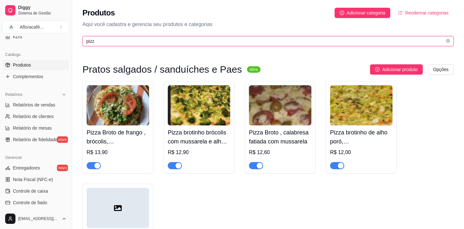
type input "pizz"
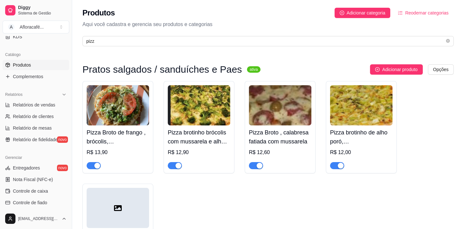
click at [97, 167] on div "button" at bounding box center [97, 166] width 6 height 6
click at [177, 165] on div "button" at bounding box center [178, 166] width 6 height 6
click at [259, 167] on div "button" at bounding box center [259, 166] width 6 height 6
drag, startPoint x: 337, startPoint y: 165, endPoint x: 319, endPoint y: 173, distance: 19.9
click at [338, 165] on div "button" at bounding box center [341, 166] width 6 height 6
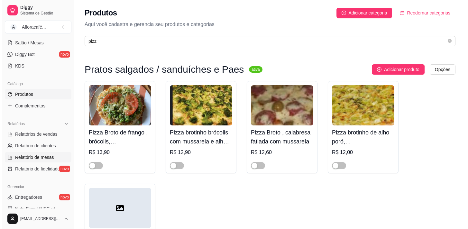
scroll to position [87, 0]
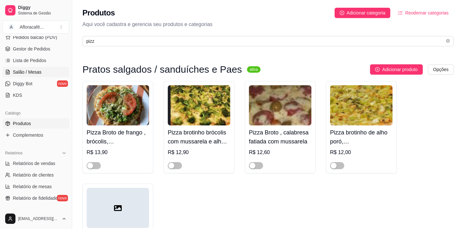
click at [40, 72] on link "Salão / Mesas" at bounding box center [36, 72] width 67 height 10
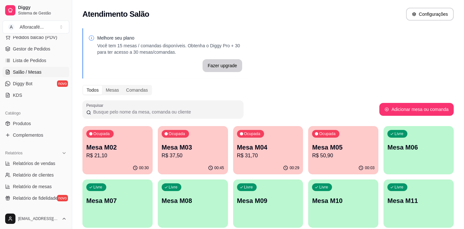
click at [121, 156] on p "R$ 21,10" at bounding box center [117, 156] width 62 height 8
click at [194, 152] on div "Mesa M03 R$ 37,50" at bounding box center [193, 151] width 60 height 16
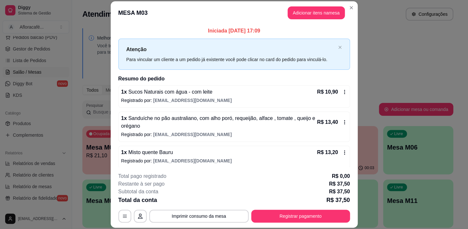
scroll to position [3, 0]
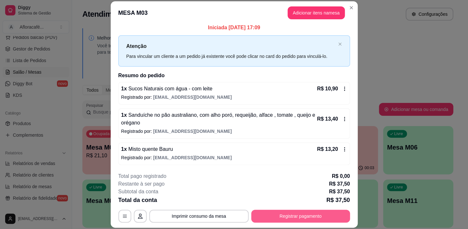
click at [300, 216] on button "Registrar pagamento" at bounding box center [300, 216] width 99 height 13
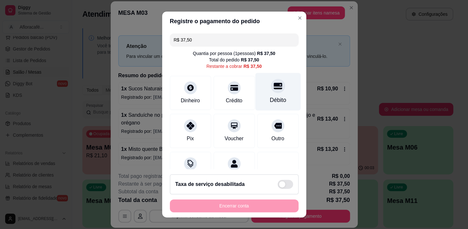
click at [278, 90] on div "Débito" at bounding box center [277, 92] width 45 height 38
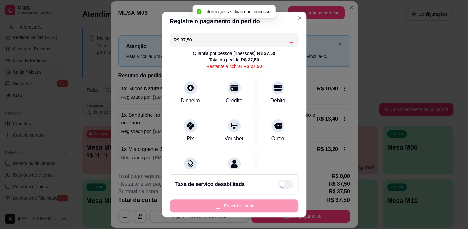
type input "R$ 0,00"
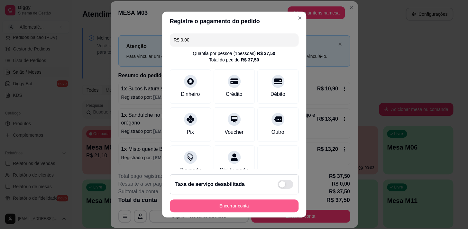
click at [268, 206] on button "Encerrar conta" at bounding box center [234, 206] width 129 height 13
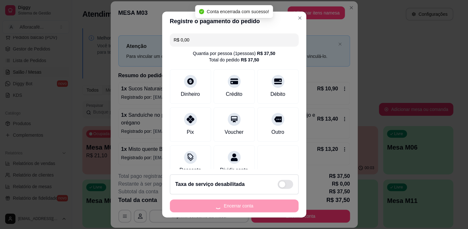
scroll to position [0, 0]
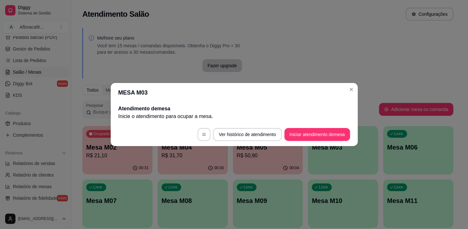
click at [345, 93] on header "MESA M03" at bounding box center [234, 92] width 247 height 19
click at [344, 93] on header "MESA M03" at bounding box center [234, 92] width 247 height 19
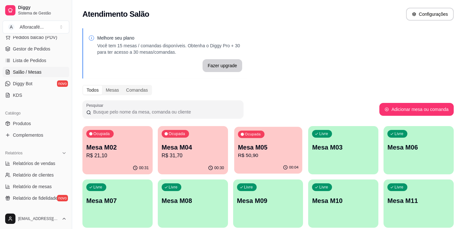
click at [301, 132] on div "Ocupada Mesa M05 R$ 50,90" at bounding box center [268, 144] width 68 height 35
click at [320, 154] on div "Livre Mesa M03" at bounding box center [343, 146] width 70 height 41
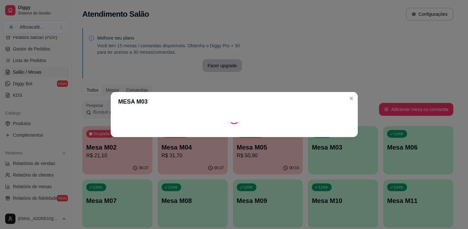
click at [340, 131] on footer at bounding box center [234, 132] width 247 height 10
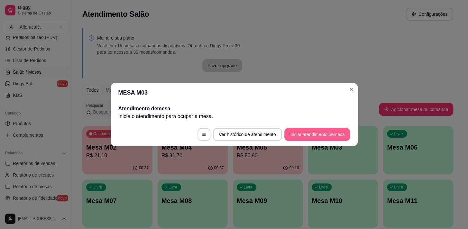
click at [340, 131] on button "Iniciar atendimento de mesa" at bounding box center [317, 134] width 66 height 13
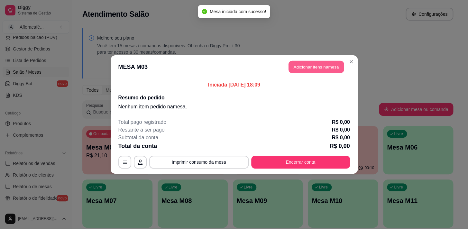
click at [323, 61] on button "Adicionar itens na mesa" at bounding box center [316, 67] width 55 height 13
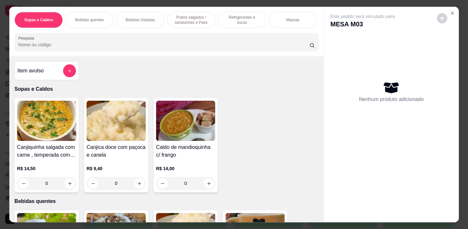
scroll to position [117, 0]
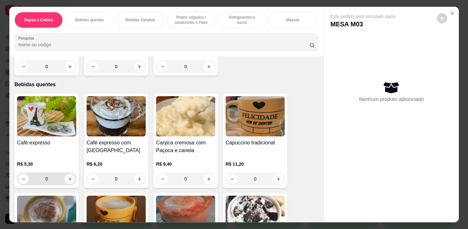
click at [65, 183] on button "increase-product-quantity" at bounding box center [70, 179] width 10 height 10
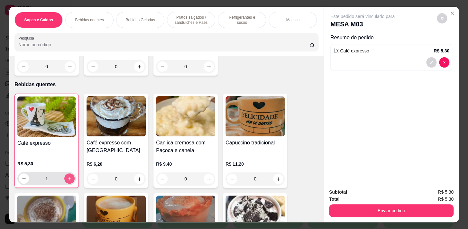
type input "1"
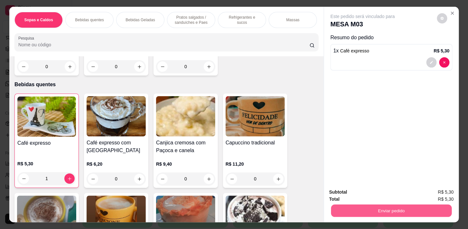
click at [333, 204] on button "Enviar pedido" at bounding box center [391, 210] width 121 height 13
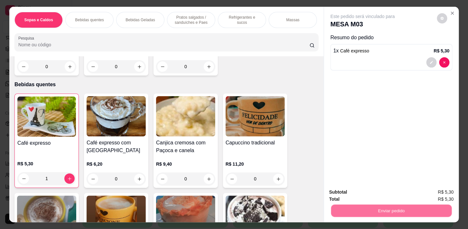
click at [393, 193] on button "Não registrar e enviar pedido" at bounding box center [370, 193] width 67 height 12
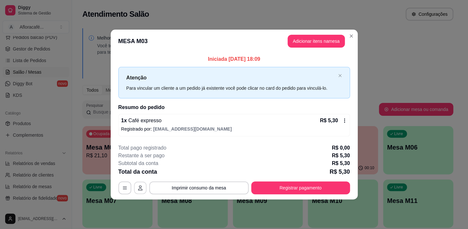
click at [137, 187] on button "button" at bounding box center [140, 187] width 13 height 13
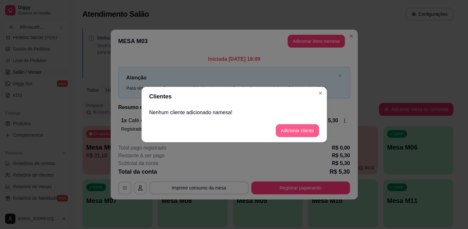
click at [292, 129] on button "Adicionar cliente" at bounding box center [297, 130] width 43 height 13
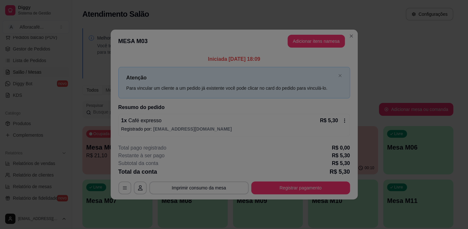
click at [293, 113] on input "Nome do cliente" at bounding box center [234, 115] width 162 height 6
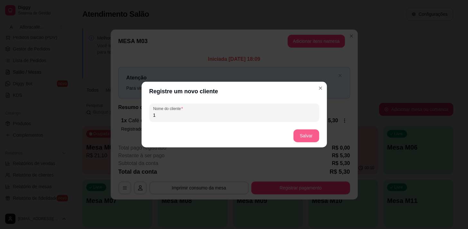
type input "1"
click at [303, 133] on button "Salvar" at bounding box center [306, 135] width 26 height 13
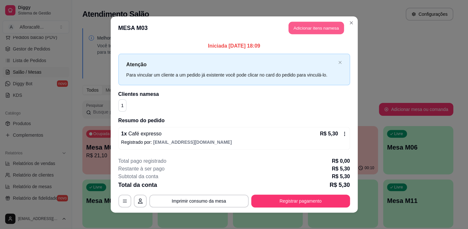
click at [338, 26] on button "Adicionar itens na mesa" at bounding box center [316, 28] width 55 height 13
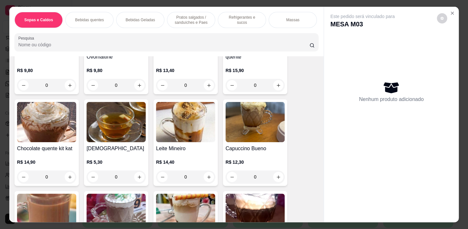
scroll to position [439, 0]
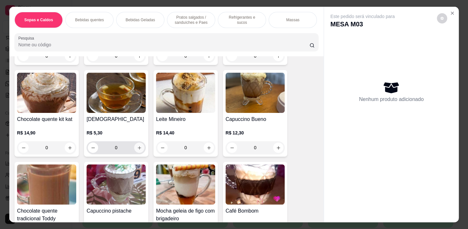
click at [135, 153] on button "increase-product-quantity" at bounding box center [139, 148] width 10 height 10
type input "1"
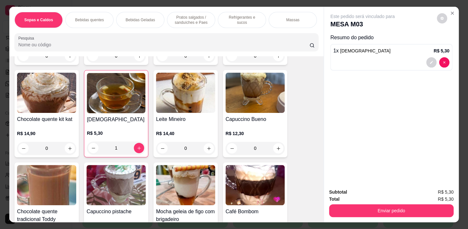
click at [205, 17] on p "Pratos salgados / sanduíches e Paes" at bounding box center [190, 20] width 37 height 10
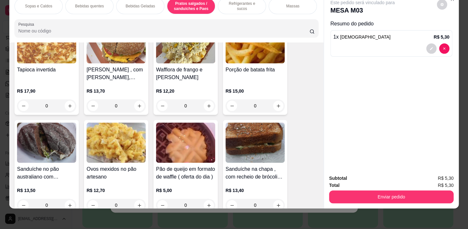
scroll to position [1850, 0]
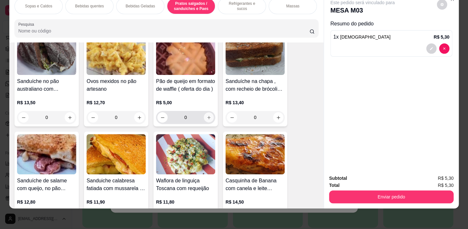
click at [208, 120] on button "increase-product-quantity" at bounding box center [209, 118] width 10 height 10
type input "1"
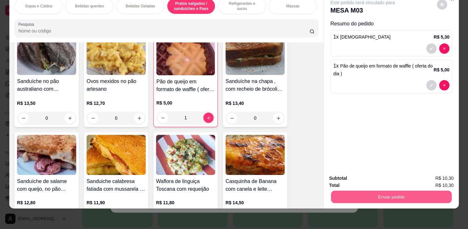
click at [424, 195] on button "Enviar pedido" at bounding box center [391, 197] width 121 height 13
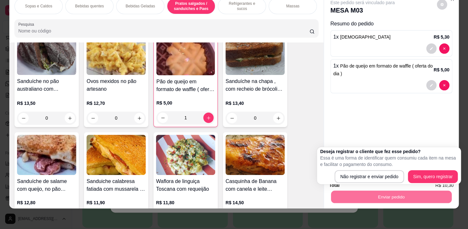
drag, startPoint x: 425, startPoint y: 171, endPoint x: 426, endPoint y: 174, distance: 3.7
click at [426, 174] on div "Deseja registrar o cliente que fez esse pedido? Essa é uma forma de identificar…" at bounding box center [389, 165] width 138 height 35
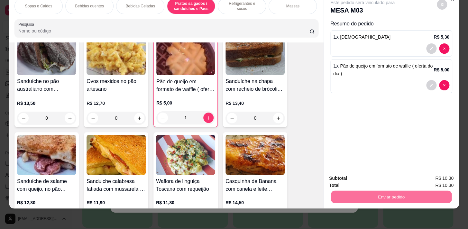
click at [425, 177] on button "Sim, quero registrar" at bounding box center [431, 177] width 48 height 12
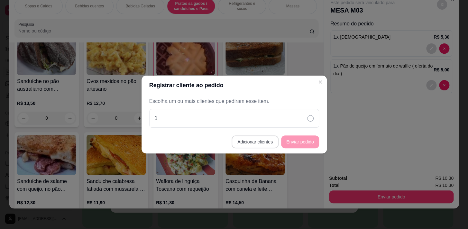
click at [266, 139] on button "Adicionar clientes" at bounding box center [255, 141] width 47 height 13
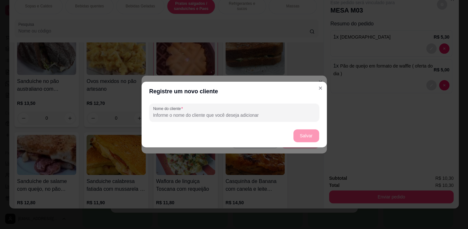
drag, startPoint x: 289, startPoint y: 122, endPoint x: 293, endPoint y: 113, distance: 10.3
click at [290, 122] on div "Nome do cliente" at bounding box center [234, 112] width 185 height 23
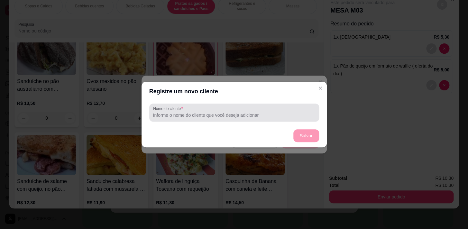
click at [293, 106] on div at bounding box center [234, 112] width 162 height 13
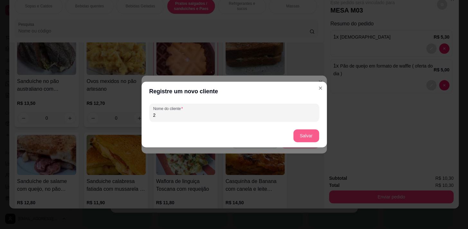
type input "2"
click at [309, 143] on footer "Salvar" at bounding box center [234, 135] width 185 height 23
click at [312, 133] on button "Salvar" at bounding box center [306, 135] width 26 height 13
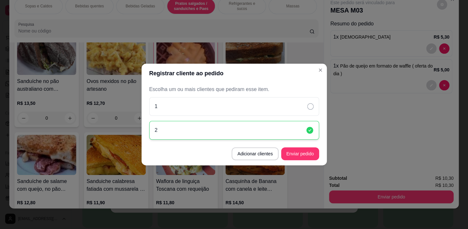
click at [307, 160] on footer "Adicionar clientes Enviar pedido" at bounding box center [234, 153] width 185 height 23
click at [309, 156] on button "Enviar pedido" at bounding box center [300, 153] width 38 height 13
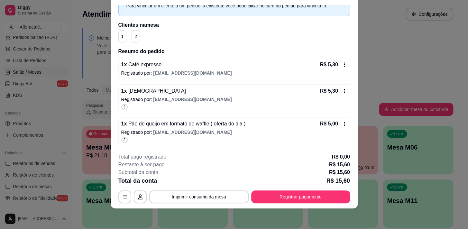
scroll to position [0, 0]
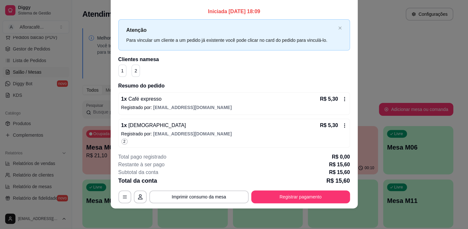
click at [183, 108] on span "[EMAIL_ADDRESS][DOMAIN_NAME]" at bounding box center [192, 107] width 79 height 5
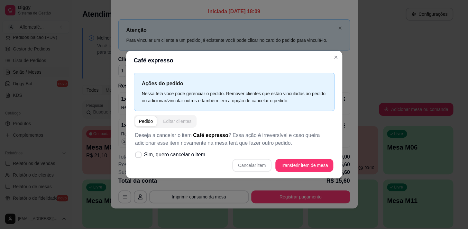
click at [186, 122] on div "Editar clientes" at bounding box center [177, 121] width 28 height 6
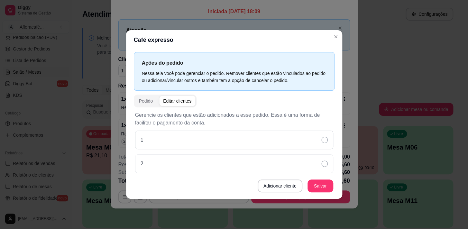
click at [220, 140] on div "1" at bounding box center [234, 140] width 198 height 19
click at [327, 142] on icon at bounding box center [324, 140] width 8 height 8
click at [325, 139] on icon at bounding box center [324, 140] width 6 height 6
click at [303, 139] on div "1" at bounding box center [234, 140] width 198 height 19
click at [326, 141] on icon at bounding box center [324, 140] width 6 height 6
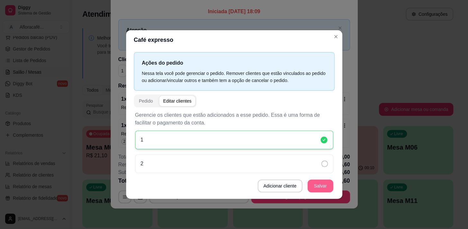
click at [330, 186] on button "Salvar" at bounding box center [321, 186] width 26 height 13
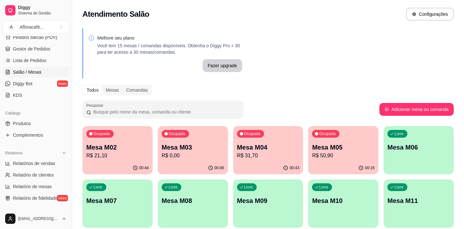
click at [259, 150] on p "Mesa M04" at bounding box center [268, 147] width 62 height 9
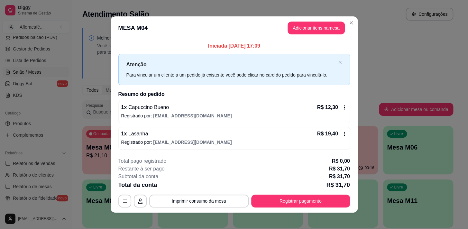
scroll to position [4, 0]
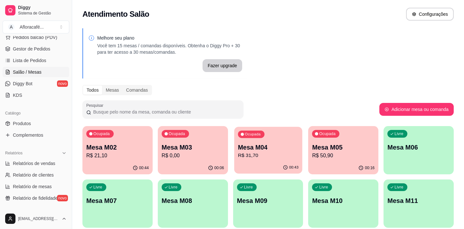
click at [248, 149] on p "Mesa M04" at bounding box center [268, 147] width 60 height 9
click at [180, 158] on p "R$ 0,00" at bounding box center [193, 156] width 62 height 8
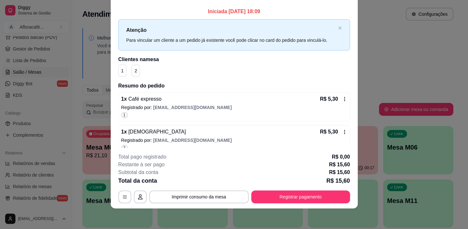
scroll to position [0, 0]
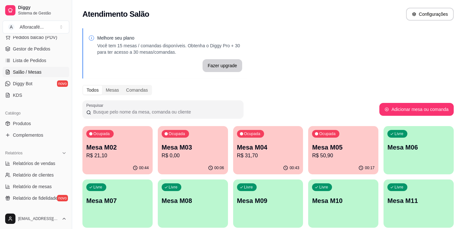
click at [326, 138] on div "Ocupada Mesa M05 R$ 50,90" at bounding box center [343, 144] width 70 height 36
click at [186, 160] on div "Ocupada Mesa M03 R$ 0,00" at bounding box center [193, 144] width 68 height 35
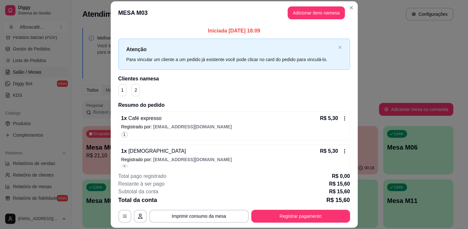
scroll to position [41, 0]
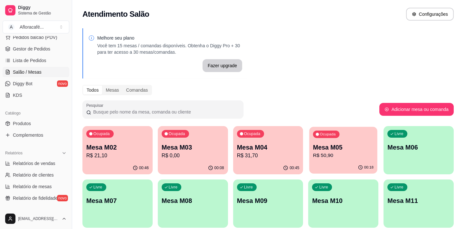
click at [333, 155] on p "R$ 50,90" at bounding box center [343, 155] width 60 height 7
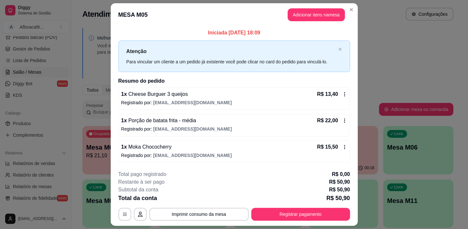
click at [192, 127] on span "[EMAIL_ADDRESS][DOMAIN_NAME]" at bounding box center [192, 128] width 79 height 5
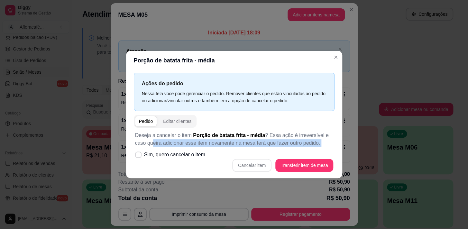
drag, startPoint x: 153, startPoint y: 146, endPoint x: 154, endPoint y: 151, distance: 4.4
click at [154, 150] on div "Deseja a cancelar o item Porção de batata frita - média ? Essa ação é irreversí…" at bounding box center [234, 152] width 201 height 48
click at [157, 155] on span "Sim, quero cancelar o item." at bounding box center [175, 155] width 63 height 8
click at [139, 156] on input "Sim, quero cancelar o item." at bounding box center [137, 158] width 4 height 4
checkbox input "true"
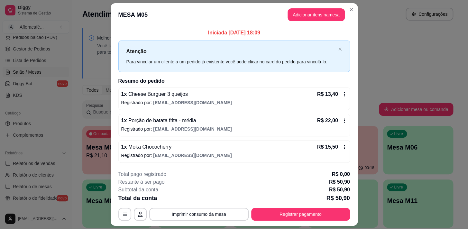
scroll to position [17, 0]
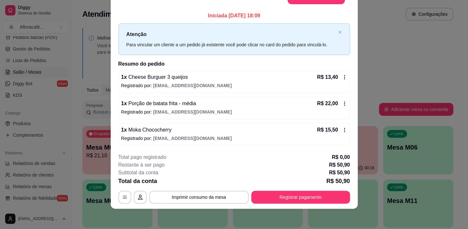
click at [187, 99] on div "1 x Porção de batata frita - média R$ 22,00 Registrado por: [EMAIL_ADDRESS][DOM…" at bounding box center [234, 108] width 232 height 23
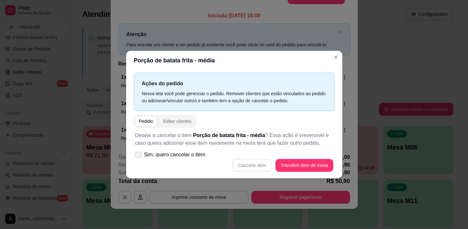
click at [177, 157] on span "Sim, quero cancelar o item." at bounding box center [175, 155] width 63 height 8
click at [139, 157] on input "Sim, quero cancelar o item." at bounding box center [137, 158] width 4 height 4
checkbox input "true"
click at [270, 162] on button "Cancelar item" at bounding box center [252, 165] width 38 height 13
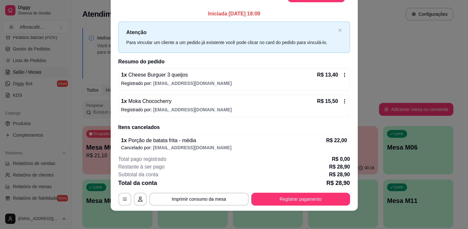
scroll to position [0, 0]
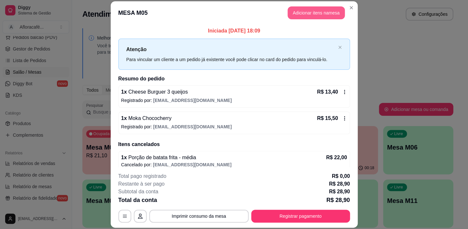
click at [316, 10] on button "Adicionar itens na mesa" at bounding box center [316, 12] width 57 height 13
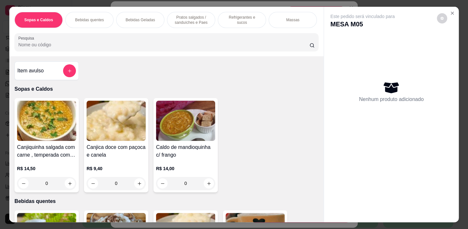
click at [193, 56] on div "Sopas e Caldos Bebidas quentes Bebidas Geladas Pratos salgados / sanduíches e P…" at bounding box center [166, 32] width 314 height 50
click at [213, 21] on div "Sopas e Caldos Bebidas quentes Bebidas Geladas Pratos salgados / sanduíches e P…" at bounding box center [166, 20] width 304 height 16
click at [207, 20] on p "Pratos salgados / sanduíches e Paes" at bounding box center [190, 20] width 37 height 10
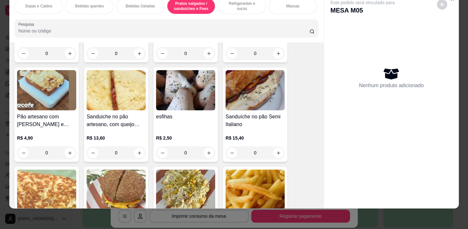
scroll to position [1703, 0]
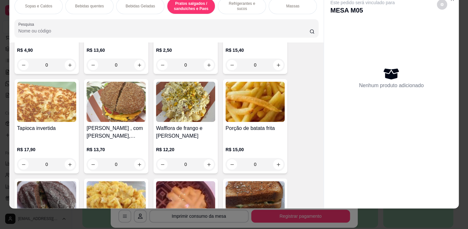
click at [279, 167] on div "0" at bounding box center [255, 164] width 59 height 13
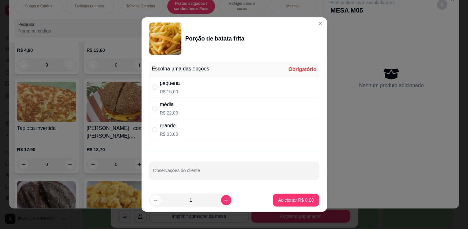
click at [225, 95] on div "pequena R$ 15,00" at bounding box center [234, 87] width 170 height 21
radio input "true"
click at [284, 203] on p "Adicionar R$ 15,00" at bounding box center [294, 200] width 38 height 6
type input "1"
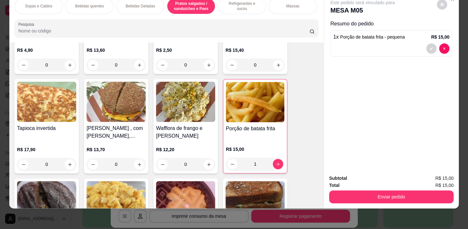
click at [369, 193] on button "Enviar pedido" at bounding box center [391, 197] width 125 height 13
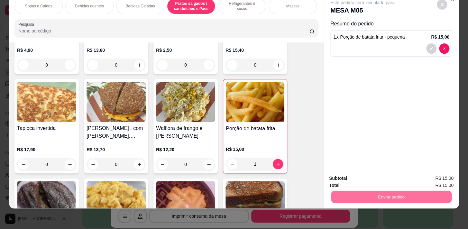
click at [376, 180] on button "Não registrar e enviar pedido" at bounding box center [370, 177] width 65 height 12
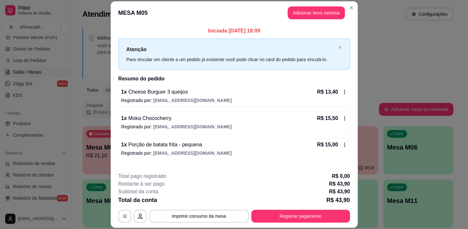
scroll to position [32, 0]
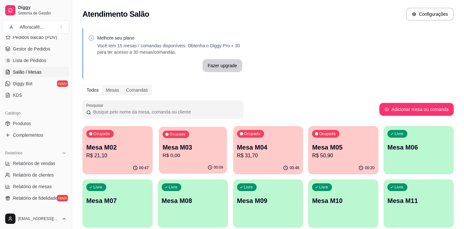
click at [201, 167] on div "00:09" at bounding box center [193, 168] width 68 height 12
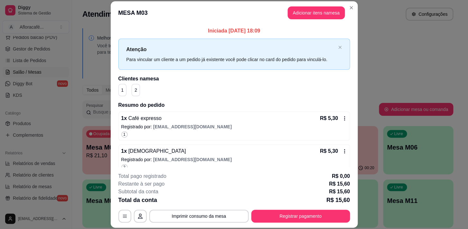
click at [352, 14] on header "MESA M03 Adicionar itens na mesa" at bounding box center [234, 12] width 247 height 23
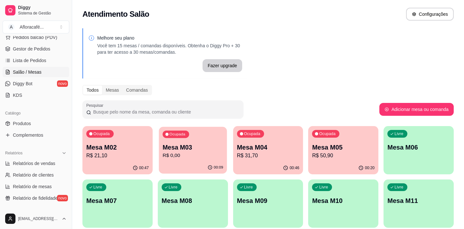
click at [211, 157] on p "R$ 0,00" at bounding box center [193, 155] width 60 height 7
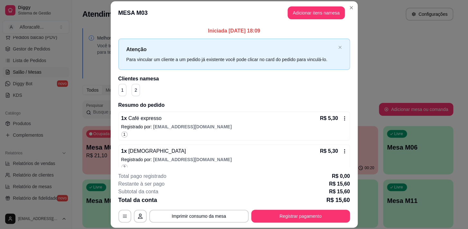
scroll to position [41, 0]
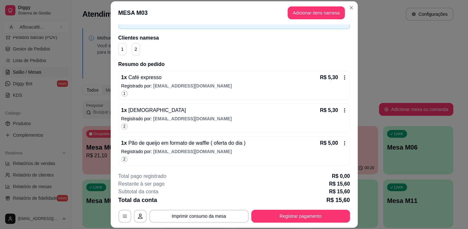
click at [249, 83] on p "Registrado por: [EMAIL_ADDRESS][DOMAIN_NAME]" at bounding box center [234, 86] width 226 height 6
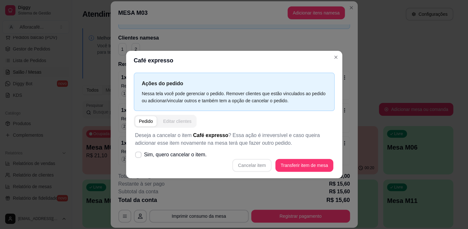
click at [190, 120] on div "Editar clientes" at bounding box center [177, 121] width 28 height 6
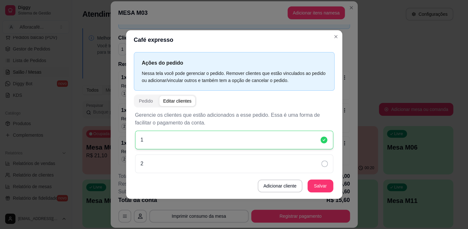
click at [214, 145] on div "1" at bounding box center [234, 140] width 198 height 19
click at [216, 143] on div "1" at bounding box center [234, 140] width 198 height 19
click at [218, 144] on div "1" at bounding box center [234, 140] width 198 height 19
click at [342, 36] on header "Café expresso" at bounding box center [234, 39] width 216 height 19
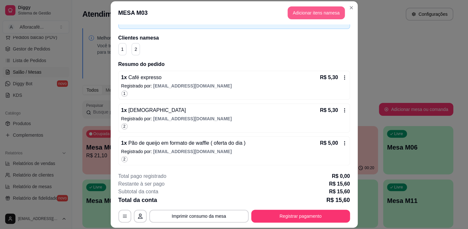
click at [323, 9] on button "Adicionar itens na mesa" at bounding box center [316, 12] width 57 height 13
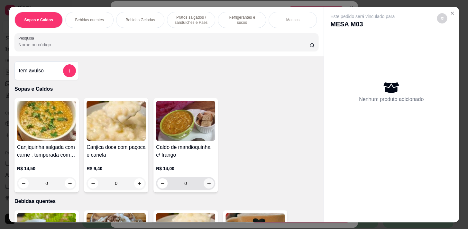
click at [204, 185] on button "increase-product-quantity" at bounding box center [209, 183] width 10 height 10
type input "1"
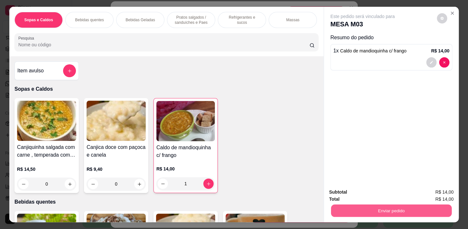
click at [375, 207] on button "Enviar pedido" at bounding box center [391, 210] width 121 height 13
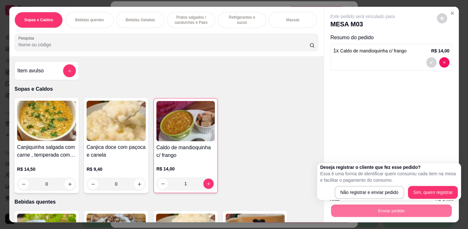
click at [457, 185] on div "Deseja registrar o cliente que fez esse pedido? Essa é uma forma de identificar…" at bounding box center [389, 181] width 144 height 37
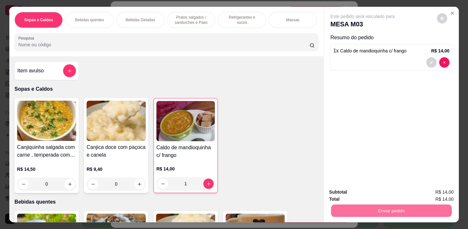
click at [438, 191] on button "Sim, quero registrar" at bounding box center [431, 193] width 48 height 12
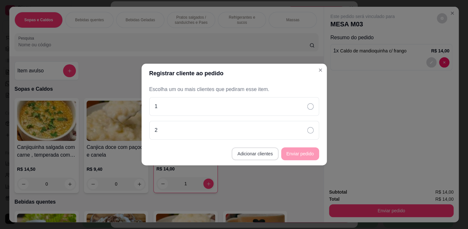
click at [257, 153] on button "Adicionar clientes" at bounding box center [255, 153] width 47 height 13
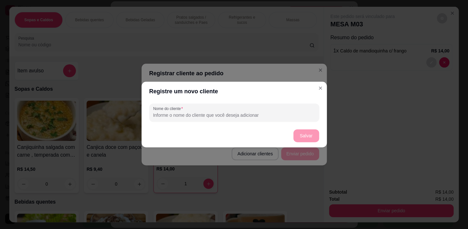
click at [263, 123] on div "Nome do cliente" at bounding box center [234, 112] width 185 height 23
drag, startPoint x: 263, startPoint y: 123, endPoint x: 267, endPoint y: 116, distance: 8.2
click at [267, 116] on div "Nome do cliente" at bounding box center [234, 112] width 185 height 23
click at [271, 116] on input "Nome do cliente" at bounding box center [234, 115] width 162 height 6
type input "3"
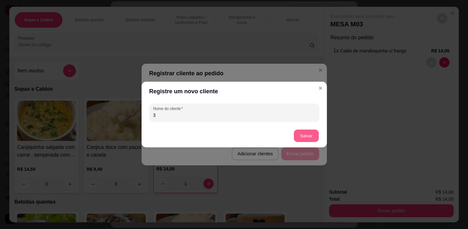
click at [299, 135] on button "Salvar" at bounding box center [306, 136] width 25 height 13
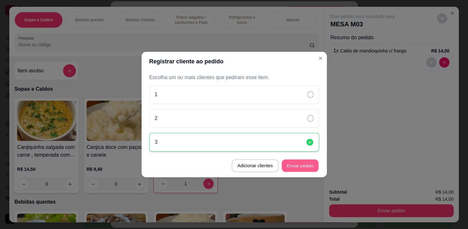
click at [305, 166] on button "Enviar pedido" at bounding box center [300, 166] width 37 height 13
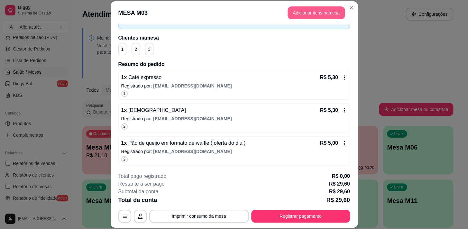
click at [315, 14] on button "Adicionar itens na mesa" at bounding box center [316, 12] width 57 height 13
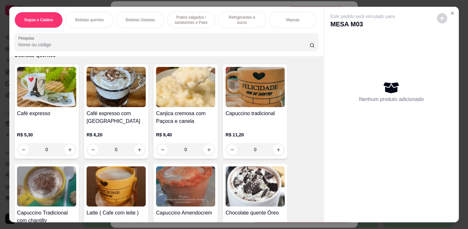
scroll to position [175, 0]
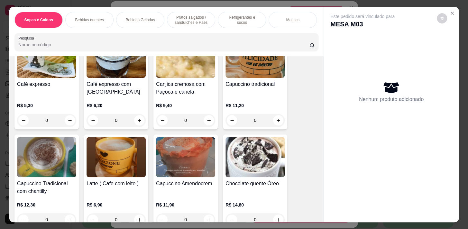
click at [197, 22] on p "Pratos salgados / sanduíches e Paes" at bounding box center [190, 20] width 37 height 10
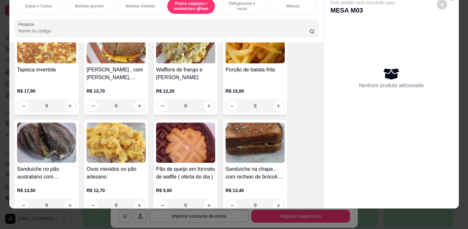
scroll to position [1820, 0]
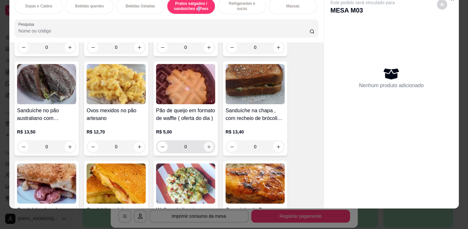
click at [209, 149] on button "increase-product-quantity" at bounding box center [209, 147] width 10 height 10
type input "1"
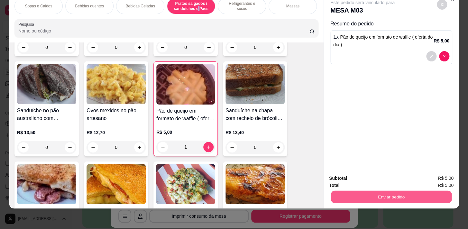
click at [378, 191] on button "Enviar pedido" at bounding box center [391, 197] width 121 height 13
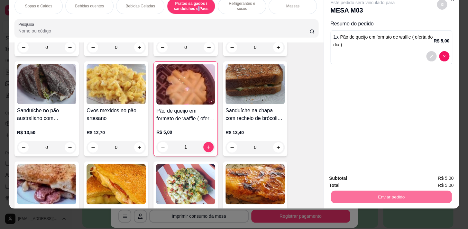
click at [420, 175] on button "Sim, quero registrar" at bounding box center [431, 177] width 48 height 12
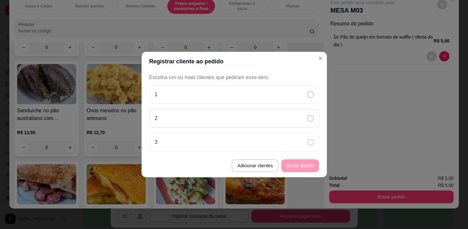
drag, startPoint x: 249, startPoint y: 102, endPoint x: 250, endPoint y: 115, distance: 12.6
click at [249, 104] on div "1 2 3" at bounding box center [234, 118] width 170 height 66
click at [259, 91] on div "1" at bounding box center [234, 94] width 170 height 19
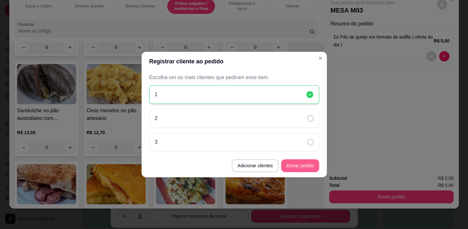
click at [291, 164] on button "Enviar pedido" at bounding box center [300, 165] width 38 height 13
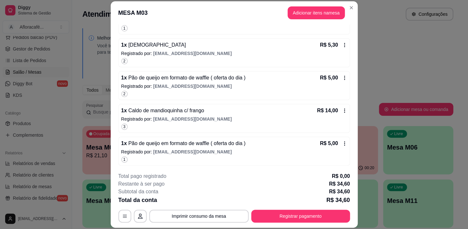
scroll to position [0, 0]
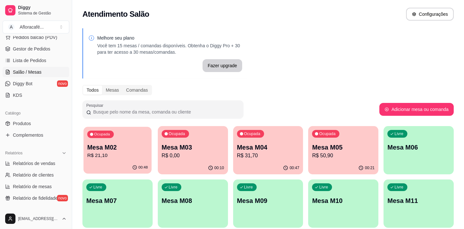
click at [96, 137] on div "Ocupada" at bounding box center [100, 134] width 26 height 7
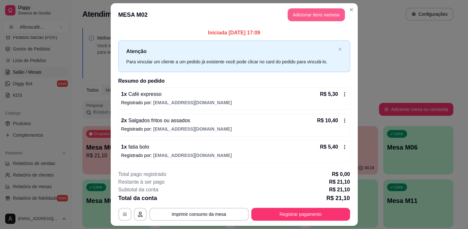
click at [293, 16] on button "Adicionar itens na mesa" at bounding box center [316, 14] width 57 height 13
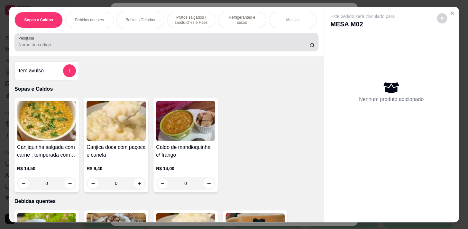
click at [148, 44] on input "Pesquisa" at bounding box center [163, 45] width 291 height 6
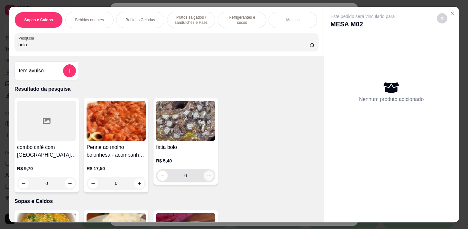
type input "bolo"
click at [207, 177] on icon "increase-product-quantity" at bounding box center [208, 175] width 3 height 3
type input "1"
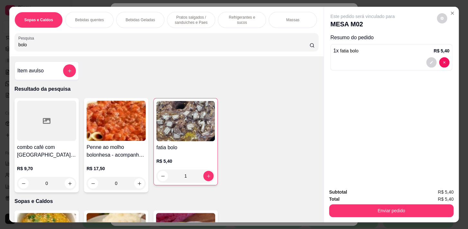
click at [196, 16] on p "Pratos salgados / sanduíches e Paes" at bounding box center [190, 20] width 37 height 10
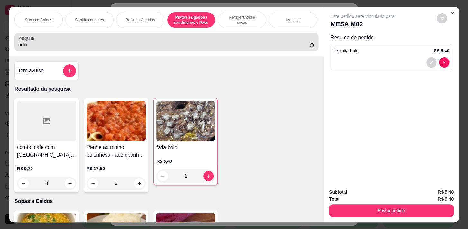
scroll to position [16, 0]
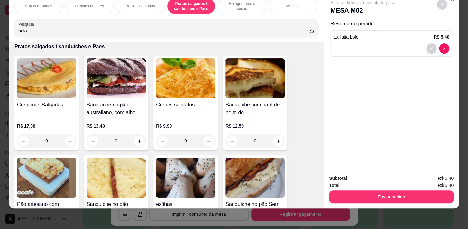
click at [246, 1] on p "Refrigerantes e sucos" at bounding box center [241, 6] width 37 height 10
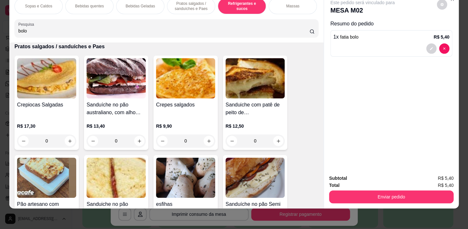
scroll to position [2548, 0]
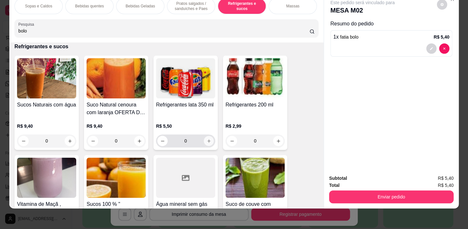
click at [209, 139] on button "increase-product-quantity" at bounding box center [209, 141] width 10 height 10
type input "1"
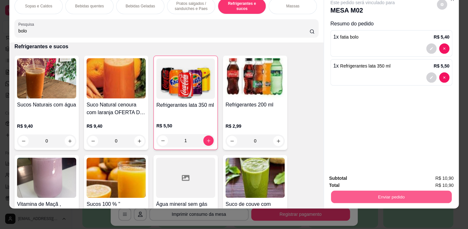
click at [408, 191] on button "Enviar pedido" at bounding box center [391, 197] width 121 height 13
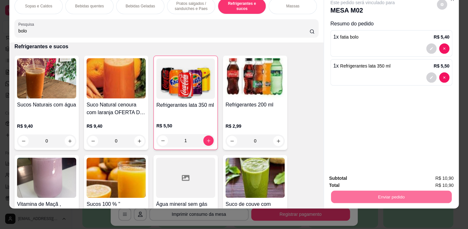
click at [395, 177] on button "Não registrar e enviar pedido" at bounding box center [370, 177] width 65 height 12
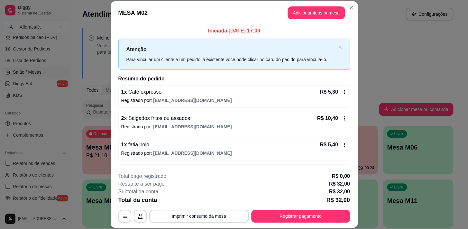
scroll to position [48, 0]
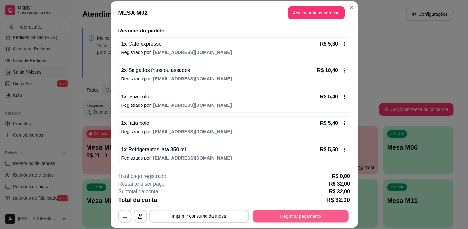
click at [289, 222] on button "Registrar pagamento" at bounding box center [301, 216] width 96 height 13
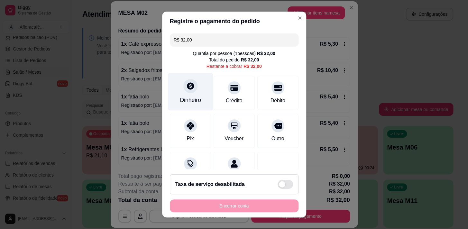
click at [193, 92] on div "Dinheiro" at bounding box center [190, 92] width 45 height 38
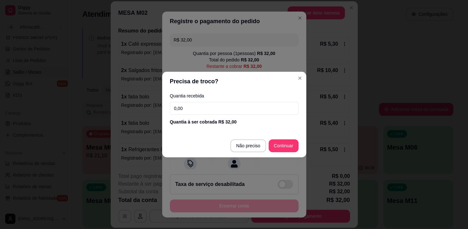
click at [244, 113] on input "0,00" at bounding box center [234, 108] width 129 height 13
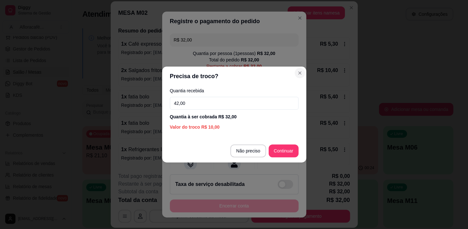
type input "42,00"
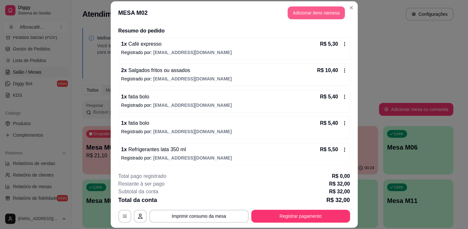
click at [325, 12] on button "Adicionar itens na mesa" at bounding box center [316, 12] width 57 height 13
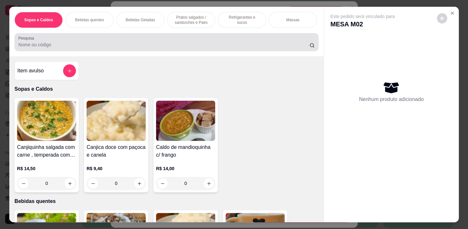
click at [168, 43] on div at bounding box center [166, 42] width 296 height 13
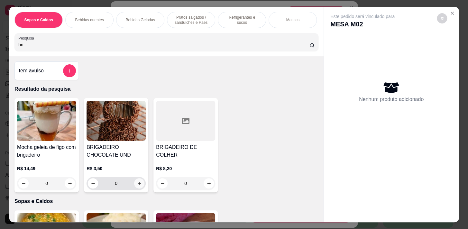
type input "bri"
click at [137, 183] on icon "increase-product-quantity" at bounding box center [139, 183] width 5 height 5
type input "1"
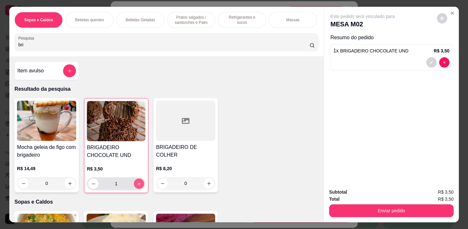
click at [137, 186] on icon "increase-product-quantity" at bounding box center [139, 183] width 5 height 5
type input "2"
click at [137, 186] on icon "increase-product-quantity" at bounding box center [139, 183] width 5 height 5
type input "3"
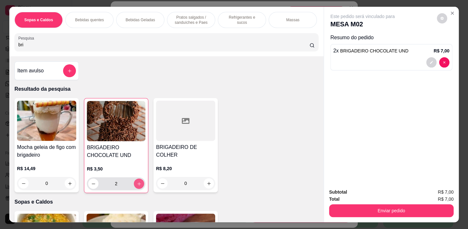
type input "3"
click at [356, 217] on div "Subtotal R$ 10,50 Total R$ 10,50 Enviar pedido" at bounding box center [391, 202] width 135 height 39
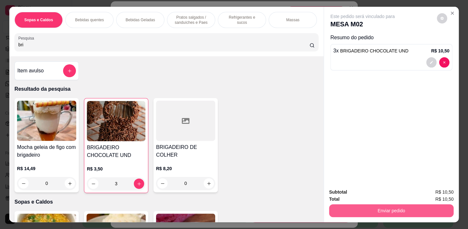
click at [352, 204] on button "Enviar pedido" at bounding box center [391, 210] width 125 height 13
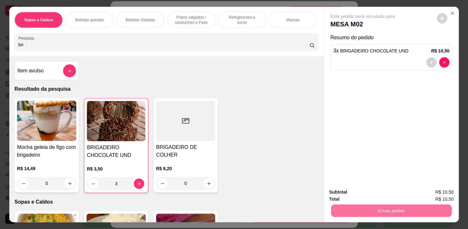
click at [425, 196] on button "Sim, quero registrar" at bounding box center [431, 193] width 48 height 12
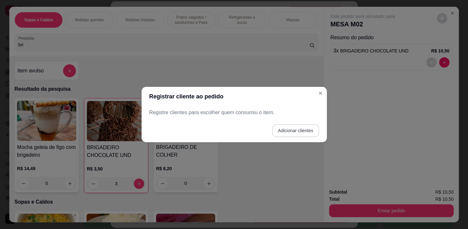
click at [294, 129] on button "Adicionar clientes" at bounding box center [295, 130] width 47 height 13
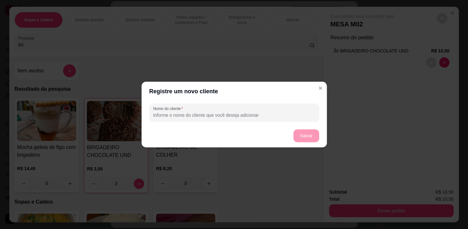
click at [322, 101] on div "Nome do cliente" at bounding box center [234, 112] width 185 height 23
click at [309, 135] on footer "Salvar" at bounding box center [234, 135] width 185 height 23
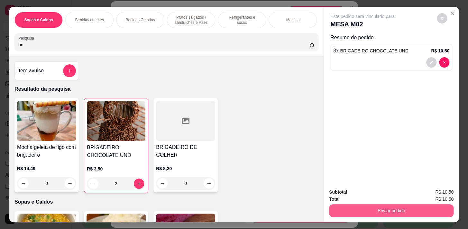
click at [365, 210] on button "Enviar pedido" at bounding box center [391, 210] width 125 height 13
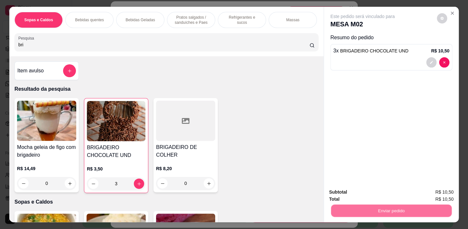
click at [369, 194] on button "Não registrar e enviar pedido" at bounding box center [370, 193] width 65 height 12
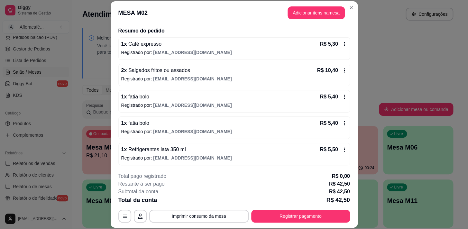
scroll to position [74, 0]
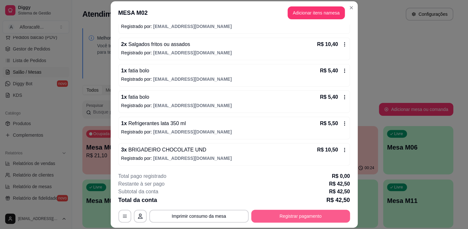
click at [302, 218] on button "Registrar pagamento" at bounding box center [300, 216] width 99 height 13
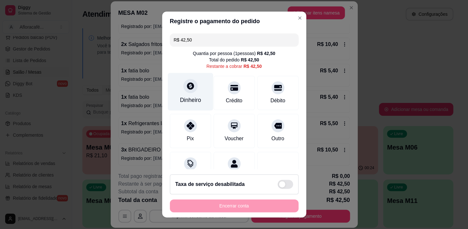
click at [183, 90] on div at bounding box center [190, 86] width 14 height 14
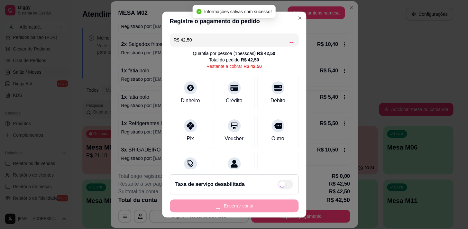
type input "R$ 0,00"
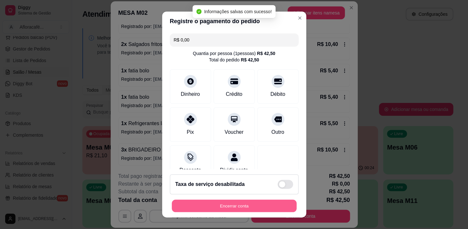
click at [261, 202] on button "Encerrar conta" at bounding box center [234, 206] width 125 height 13
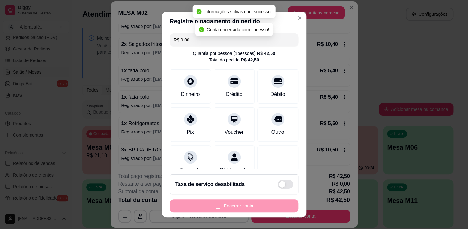
scroll to position [0, 0]
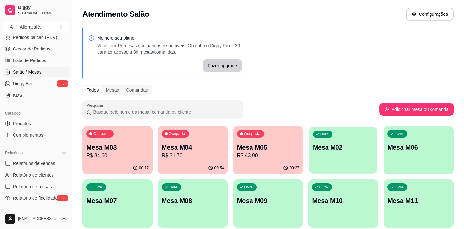
click at [321, 143] on p "Mesa M02" at bounding box center [343, 147] width 60 height 9
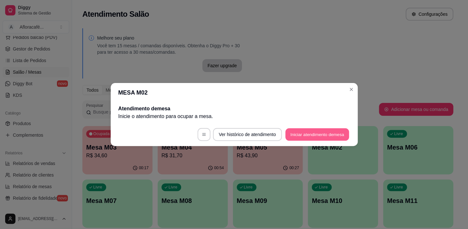
click at [325, 132] on button "Iniciar atendimento de mesa" at bounding box center [317, 134] width 64 height 13
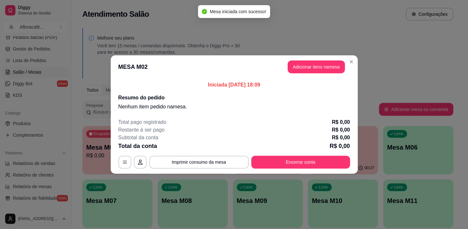
click at [313, 55] on header "MESA M02 Adicionar itens na mesa" at bounding box center [234, 66] width 247 height 23
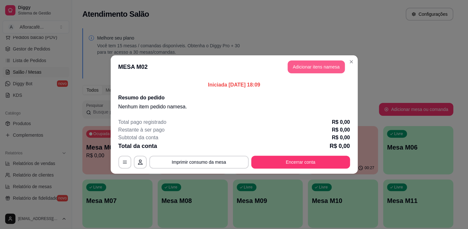
click at [309, 63] on button "Adicionar itens na mesa" at bounding box center [316, 66] width 57 height 13
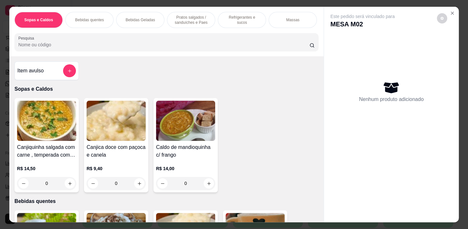
click at [196, 19] on p "Pratos salgados / sanduíches e Paes" at bounding box center [190, 20] width 37 height 10
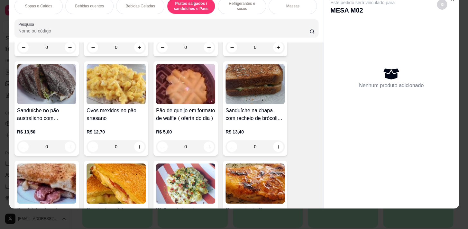
scroll to position [1733, 0]
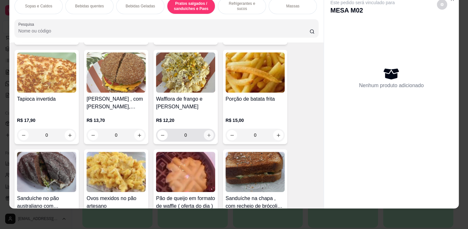
click at [204, 133] on button "increase-product-quantity" at bounding box center [209, 135] width 10 height 10
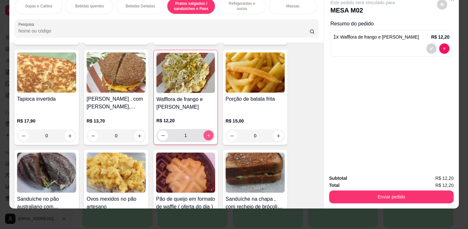
click at [204, 133] on button "increase-product-quantity" at bounding box center [209, 136] width 10 height 10
type input "2"
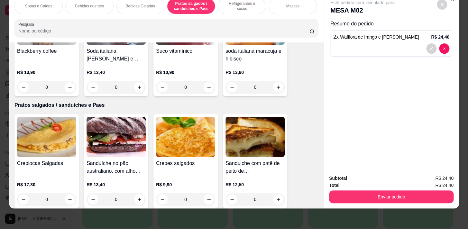
scroll to position [1499, 0]
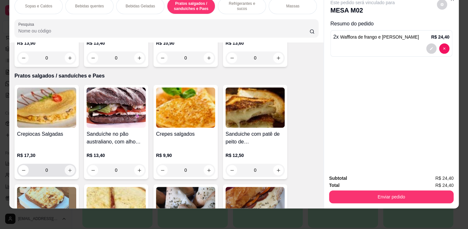
click at [70, 173] on button "increase-product-quantity" at bounding box center [70, 170] width 10 height 10
type input "1"
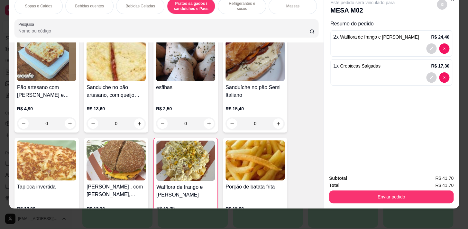
scroll to position [1469, 0]
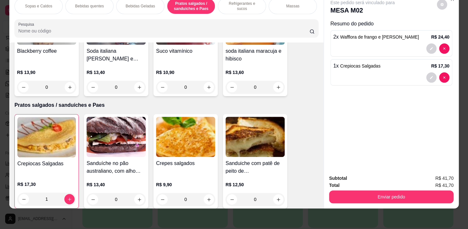
click at [97, 9] on div "Bebidas quentes" at bounding box center [89, 6] width 48 height 16
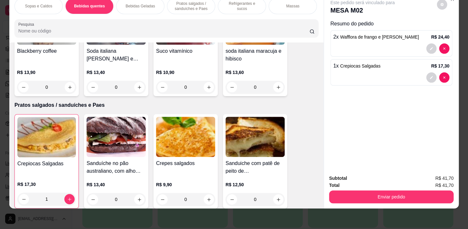
scroll to position [141, 0]
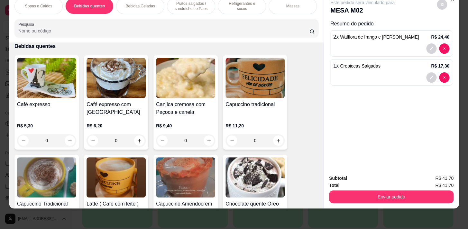
click at [97, 5] on div "Bebidas quentes" at bounding box center [89, 6] width 48 height 16
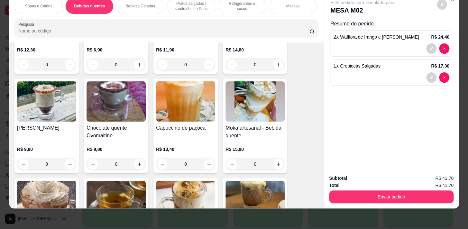
scroll to position [346, 0]
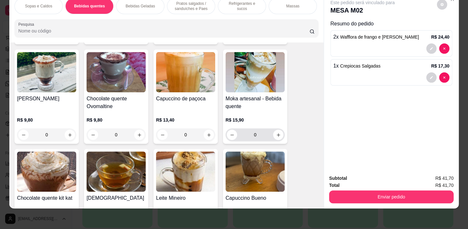
click at [269, 134] on input "0" at bounding box center [255, 134] width 36 height 13
click at [278, 138] on button "increase-product-quantity" at bounding box center [278, 135] width 10 height 10
type input "1"
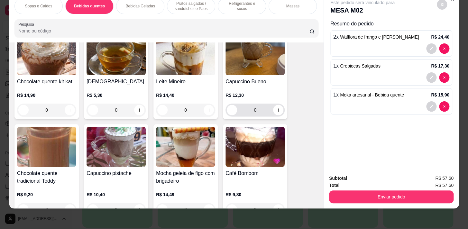
scroll to position [551, 0]
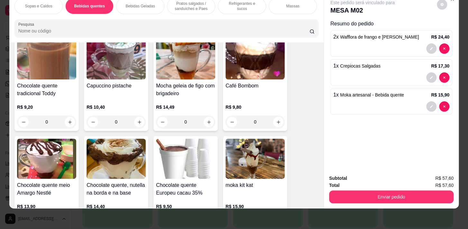
click at [68, 124] on div "0" at bounding box center [46, 122] width 59 height 13
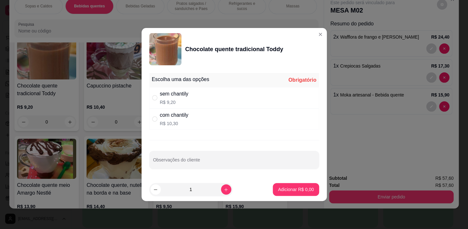
click at [202, 119] on div "com chantily R$ 10,30" at bounding box center [234, 118] width 170 height 21
radio input "true"
click at [293, 186] on p "Adicionar R$ 10,30" at bounding box center [294, 189] width 37 height 6
type input "1"
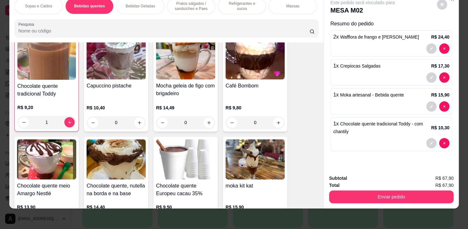
scroll to position [551, 0]
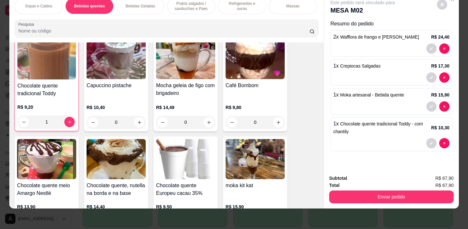
click at [196, 3] on p "Pratos salgados / sanduíches e Paes" at bounding box center [190, 6] width 37 height 10
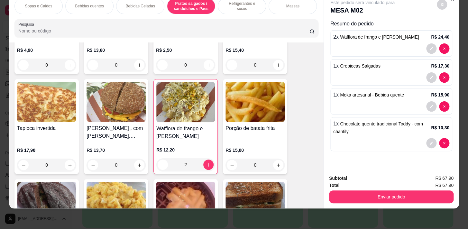
scroll to position [1734, 0]
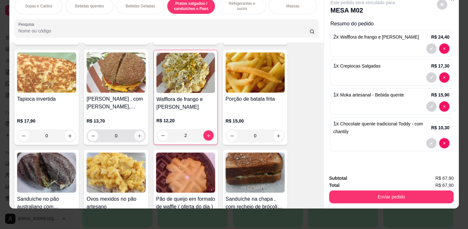
click at [138, 135] on icon "increase-product-quantity" at bounding box center [139, 136] width 5 height 5
type input "1"
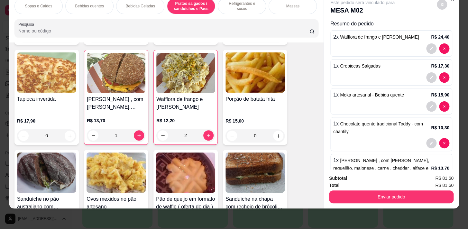
click at [89, 4] on p "Bebidas quentes" at bounding box center [89, 6] width 29 height 5
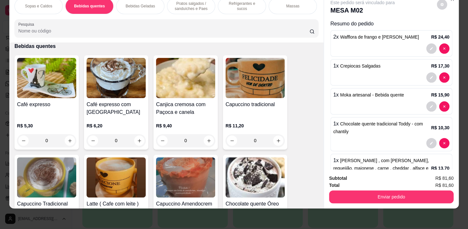
click at [140, 4] on p "Bebidas Geladas" at bounding box center [140, 6] width 29 height 5
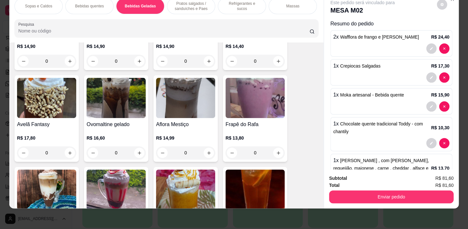
scroll to position [1136, 0]
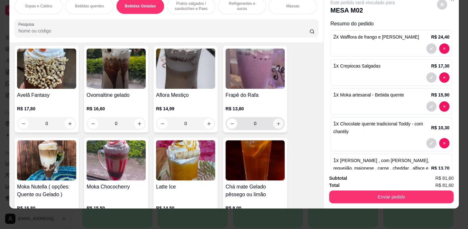
click at [277, 125] on icon "increase-product-quantity" at bounding box center [278, 123] width 5 height 5
type input "1"
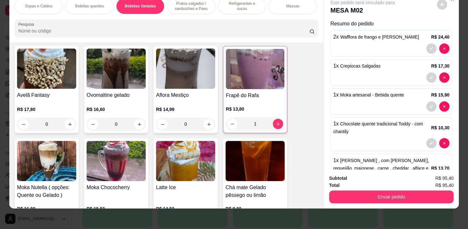
scroll to position [56, 0]
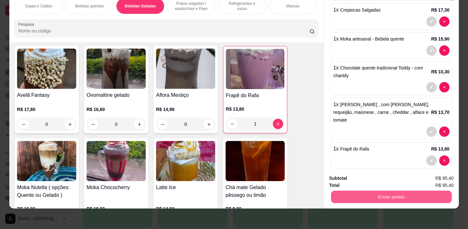
click at [418, 193] on button "Enviar pedido" at bounding box center [391, 197] width 121 height 13
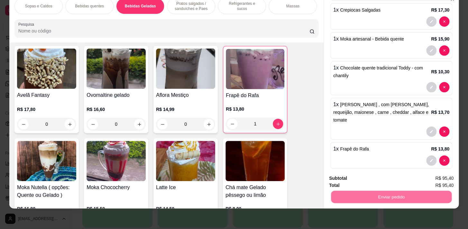
click at [383, 178] on button "Não registrar e enviar pedido" at bounding box center [370, 177] width 67 height 12
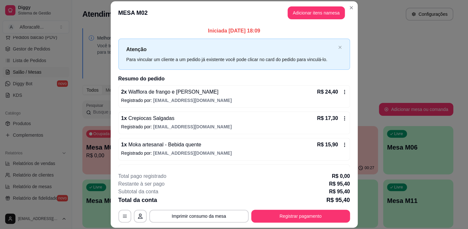
click at [349, 2] on header "MESA M02 Adicionar itens na mesa" at bounding box center [234, 12] width 247 height 23
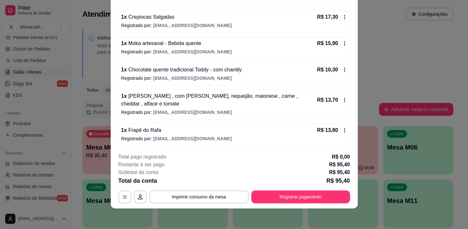
scroll to position [0, 0]
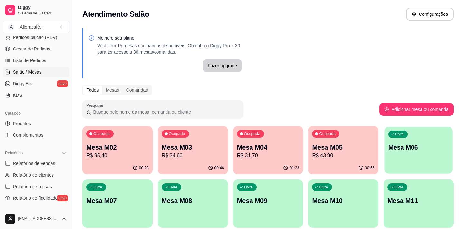
click at [401, 160] on div "Livre Mesa M06" at bounding box center [418, 146] width 68 height 39
click at [341, 151] on p "Mesa M05" at bounding box center [343, 147] width 62 height 9
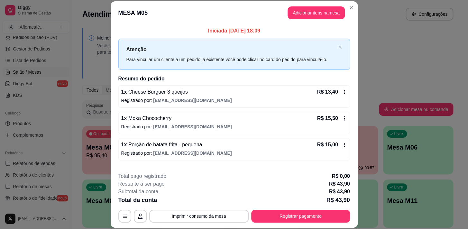
scroll to position [32, 0]
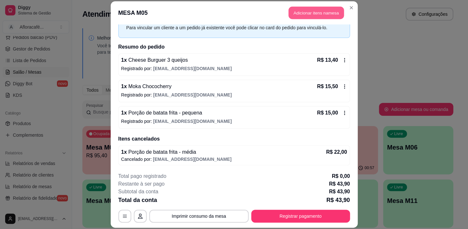
click at [323, 13] on button "Adicionar itens na mesa" at bounding box center [316, 12] width 55 height 13
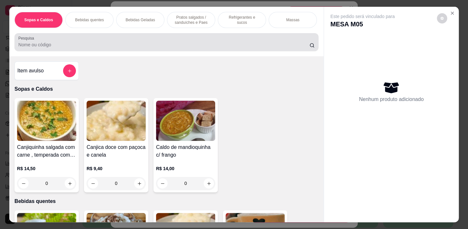
click at [200, 46] on input "Pesquisa" at bounding box center [163, 45] width 291 height 6
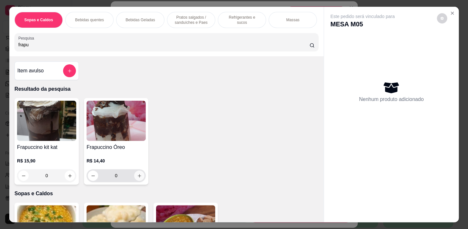
type input "frapu"
click at [134, 180] on button "increase-product-quantity" at bounding box center [139, 176] width 10 height 10
type input "1"
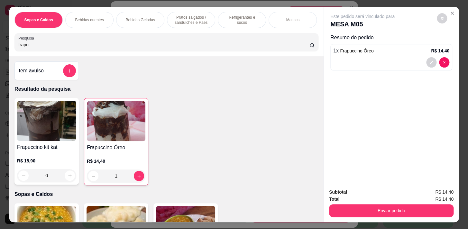
drag, startPoint x: 393, startPoint y: 217, endPoint x: 396, endPoint y: 207, distance: 10.5
click at [394, 213] on div "Subtotal R$ 14,40 Total R$ 14,40 Enviar pedido" at bounding box center [391, 202] width 135 height 39
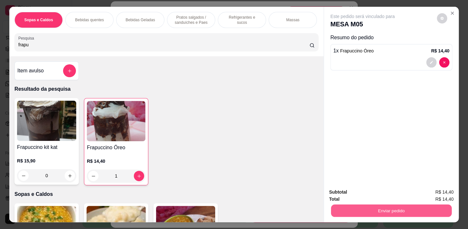
click at [394, 206] on button "Enviar pedido" at bounding box center [391, 210] width 121 height 13
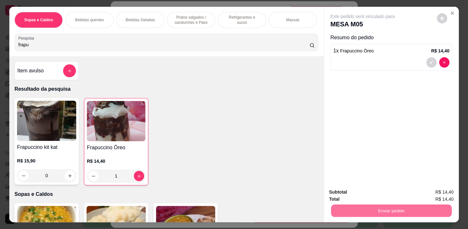
click at [397, 190] on button "Não registrar e enviar pedido" at bounding box center [370, 193] width 65 height 12
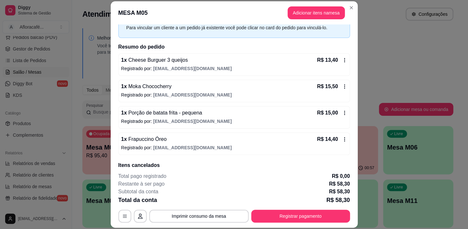
click at [354, 10] on header "MESA M05 Adicionar itens na mesa" at bounding box center [234, 12] width 247 height 23
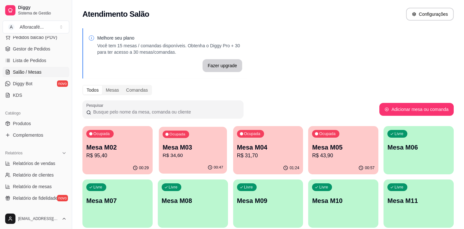
click at [204, 148] on p "Mesa M03" at bounding box center [193, 147] width 60 height 9
click at [286, 128] on div "Ocupada Mesa M04 R$ 31,70" at bounding box center [268, 144] width 68 height 35
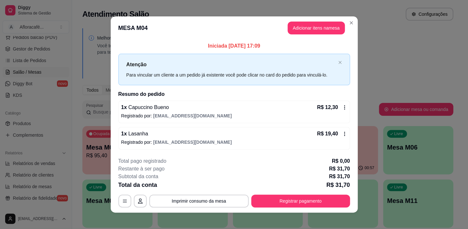
click at [333, 19] on header "MESA M04 Adicionar itens na mesa" at bounding box center [234, 27] width 247 height 23
click at [330, 28] on button "Adicionar itens na mesa" at bounding box center [316, 28] width 57 height 13
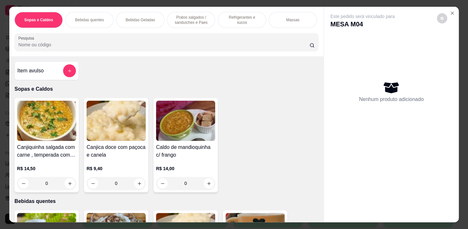
click at [115, 45] on input "Pesquisa" at bounding box center [163, 45] width 291 height 6
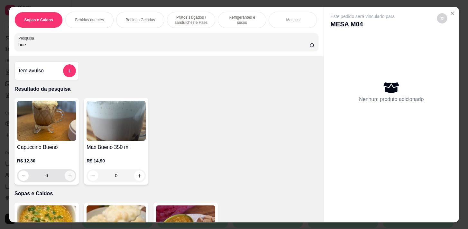
type input "bue"
click at [66, 175] on button "increase-product-quantity" at bounding box center [70, 176] width 10 height 10
type input "1"
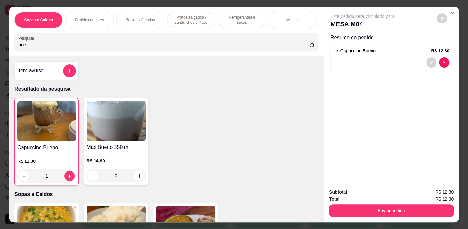
click at [196, 19] on p "Pratos salgados / sanduíches e Paes" at bounding box center [190, 20] width 37 height 10
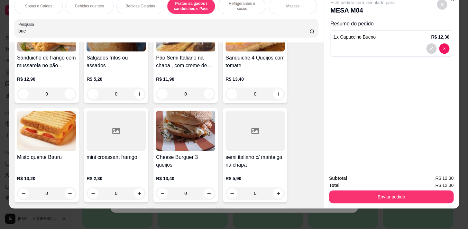
scroll to position [2394, 0]
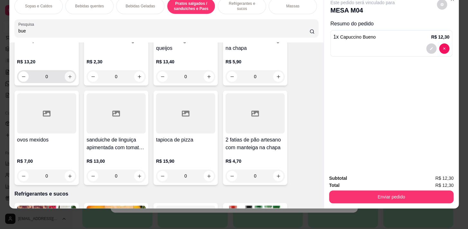
click at [68, 78] on icon "increase-product-quantity" at bounding box center [70, 76] width 5 height 5
type input "1"
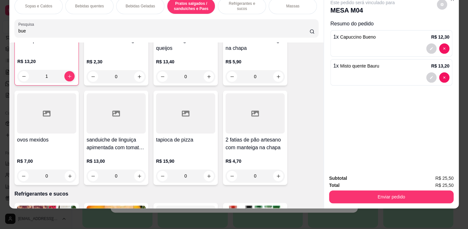
scroll to position [2395, 0]
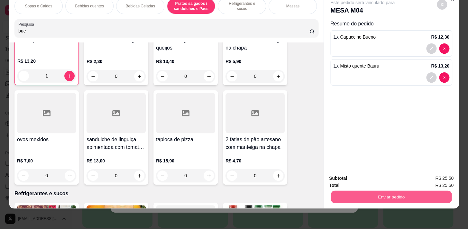
click at [409, 194] on button "Enviar pedido" at bounding box center [391, 197] width 121 height 13
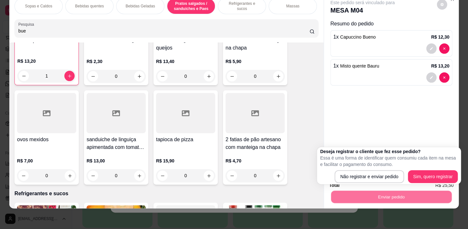
click at [375, 184] on div "Deseja registrar o cliente que fez esse pedido? Essa é uma forma de identificar…" at bounding box center [389, 165] width 144 height 37
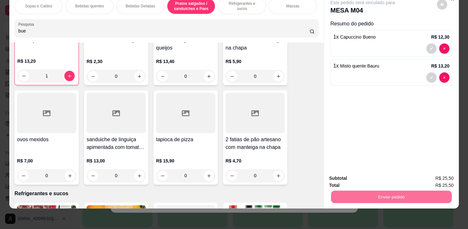
click at [375, 178] on button "Não registrar e enviar pedido" at bounding box center [370, 177] width 65 height 12
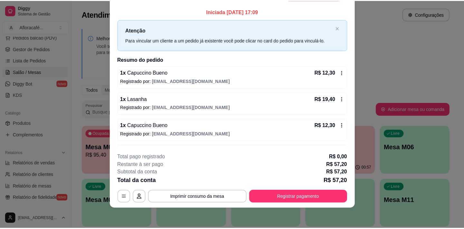
scroll to position [0, 0]
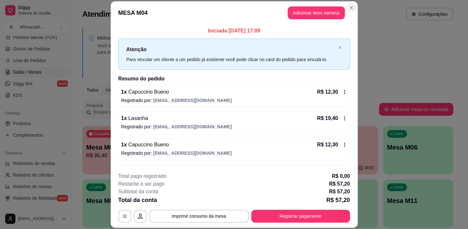
drag, startPoint x: 347, startPoint y: 2, endPoint x: 348, endPoint y: 7, distance: 5.2
click at [347, 2] on section "**********" at bounding box center [234, 114] width 247 height 227
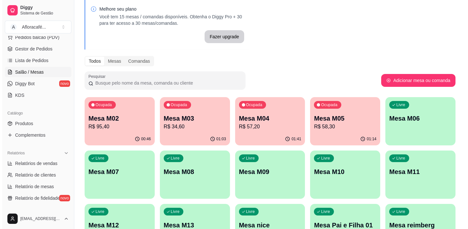
scroll to position [78, 0]
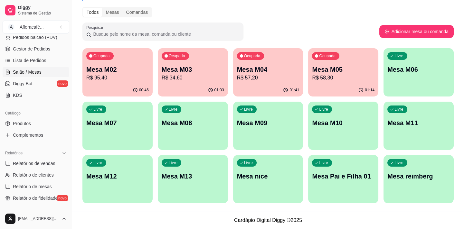
click at [130, 73] on div "Mesa M02 R$ 95,40" at bounding box center [117, 73] width 62 height 17
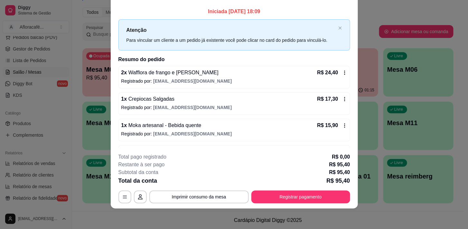
scroll to position [0, 0]
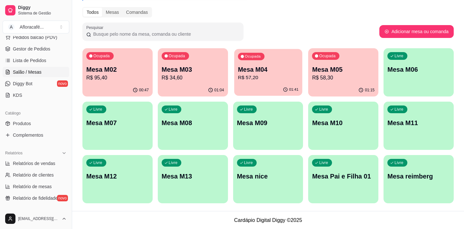
click at [252, 73] on div "Mesa M04 R$ 57,20" at bounding box center [268, 73] width 60 height 16
click at [341, 82] on div "Ocupada Mesa M05 R$ 58,30" at bounding box center [343, 66] width 70 height 36
click at [195, 78] on p "R$ 34,60" at bounding box center [193, 78] width 62 height 8
click at [115, 70] on p "Mesa M02" at bounding box center [117, 69] width 62 height 9
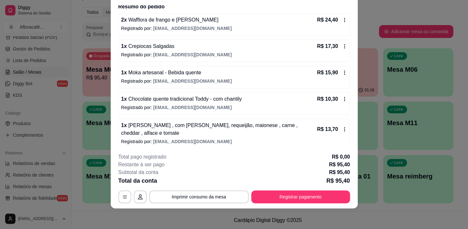
scroll to position [82, 0]
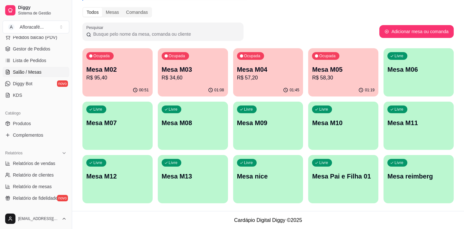
click at [180, 84] on div "01:08" at bounding box center [193, 90] width 70 height 13
click at [320, 77] on p "R$ 58,30" at bounding box center [343, 77] width 60 height 7
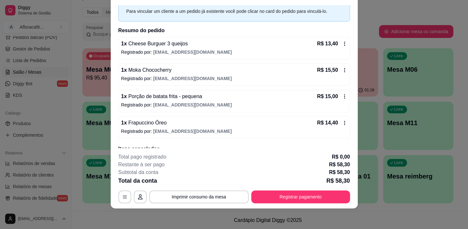
scroll to position [58, 0]
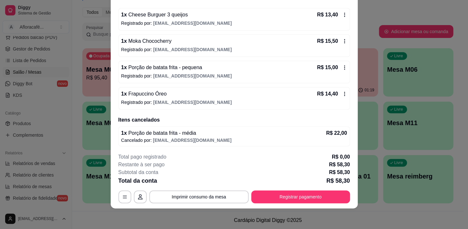
click at [344, 92] on div "Iniciada [DATE] 18:09 Atenção Para vincular um cliente a um pedido já existente…" at bounding box center [234, 76] width 247 height 143
click at [348, 118] on div "Iniciada [DATE] 18:09 Atenção Para vincular um cliente a um pedido já existente…" at bounding box center [234, 76] width 247 height 143
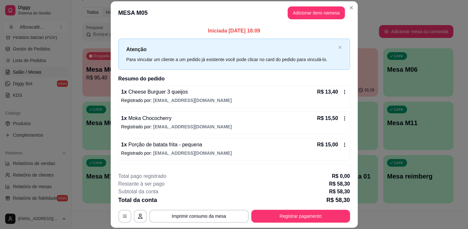
scroll to position [19, 0]
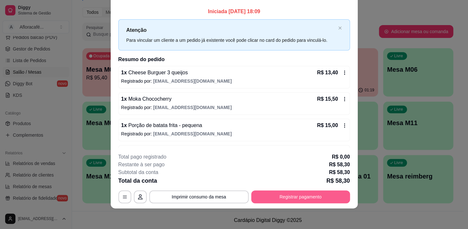
click at [298, 194] on button "Registrar pagamento" at bounding box center [300, 197] width 99 height 13
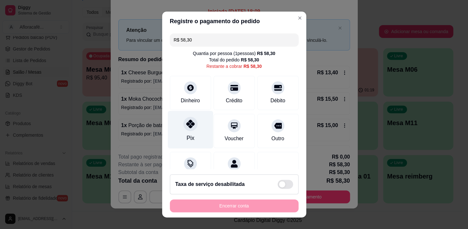
click at [184, 130] on div at bounding box center [190, 124] width 14 height 14
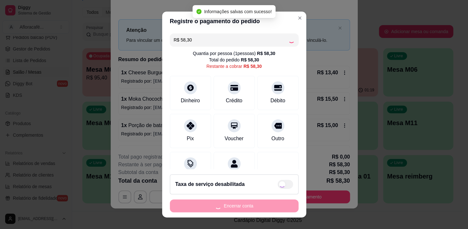
type input "R$ 0,00"
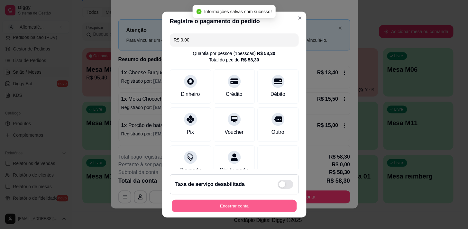
click at [253, 204] on button "Encerrar conta" at bounding box center [234, 206] width 125 height 13
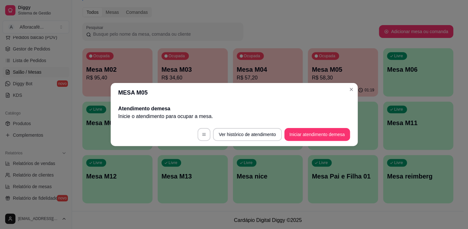
scroll to position [0, 0]
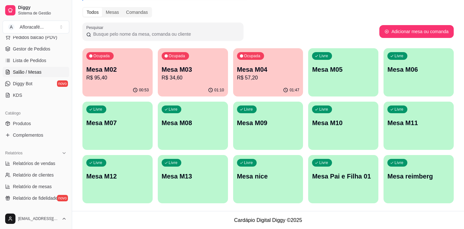
click at [181, 79] on p "R$ 34,60" at bounding box center [193, 78] width 62 height 8
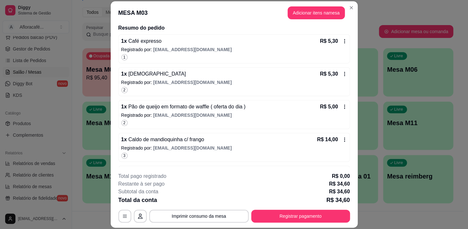
scroll to position [106, 0]
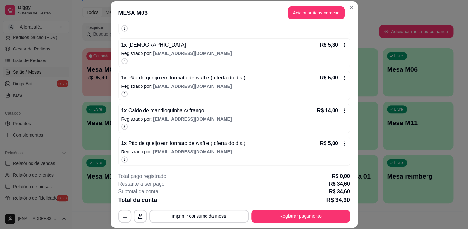
click at [268, 225] on footer "**********" at bounding box center [234, 197] width 247 height 60
click at [274, 213] on button "Registrar pagamento" at bounding box center [300, 216] width 99 height 13
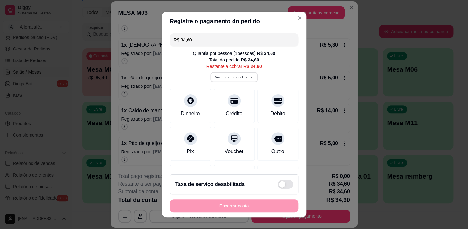
click at [227, 78] on button "Ver consumo individual" at bounding box center [233, 77] width 47 height 10
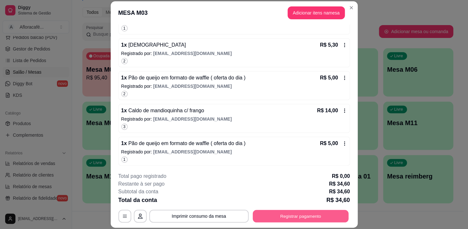
click at [277, 212] on button "Registrar pagamento" at bounding box center [301, 216] width 96 height 13
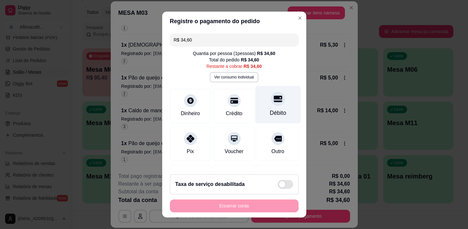
click at [275, 97] on div at bounding box center [278, 99] width 14 height 14
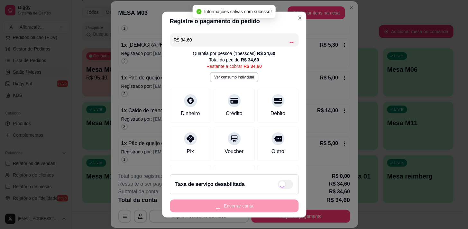
type input "R$ 0,00"
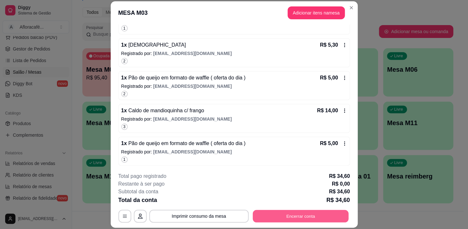
click at [293, 214] on button "Encerrar conta" at bounding box center [301, 216] width 96 height 13
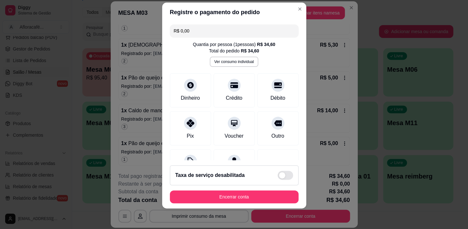
scroll to position [0, 0]
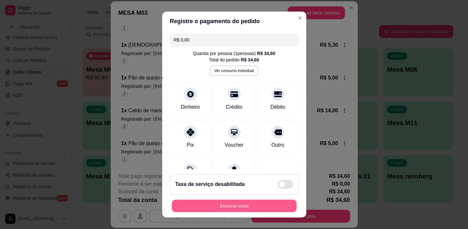
click at [209, 208] on button "Encerrar conta" at bounding box center [234, 206] width 125 height 13
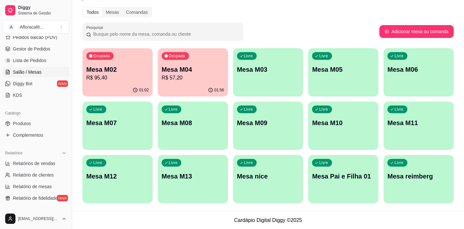
click at [186, 73] on p "Mesa M04" at bounding box center [193, 69] width 62 height 9
click at [222, 63] on div "Ocupada Mesa M04 R$ 57,20" at bounding box center [193, 66] width 70 height 36
